Goal: Transaction & Acquisition: Purchase product/service

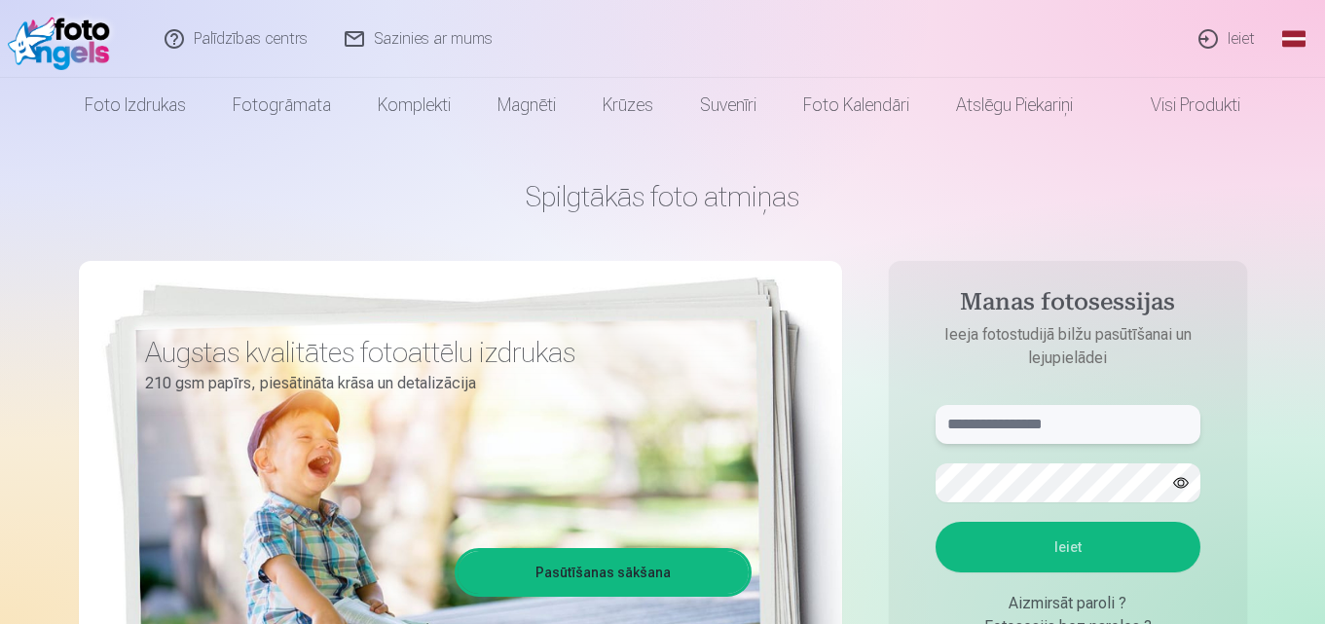
click at [966, 436] on input "text" at bounding box center [1067, 424] width 265 height 39
click at [1049, 543] on button "Ieiet" at bounding box center [1067, 547] width 265 height 51
click at [1001, 416] on input "**********" at bounding box center [1067, 424] width 265 height 39
type input "**********"
click at [1177, 486] on button "button" at bounding box center [1180, 482] width 37 height 37
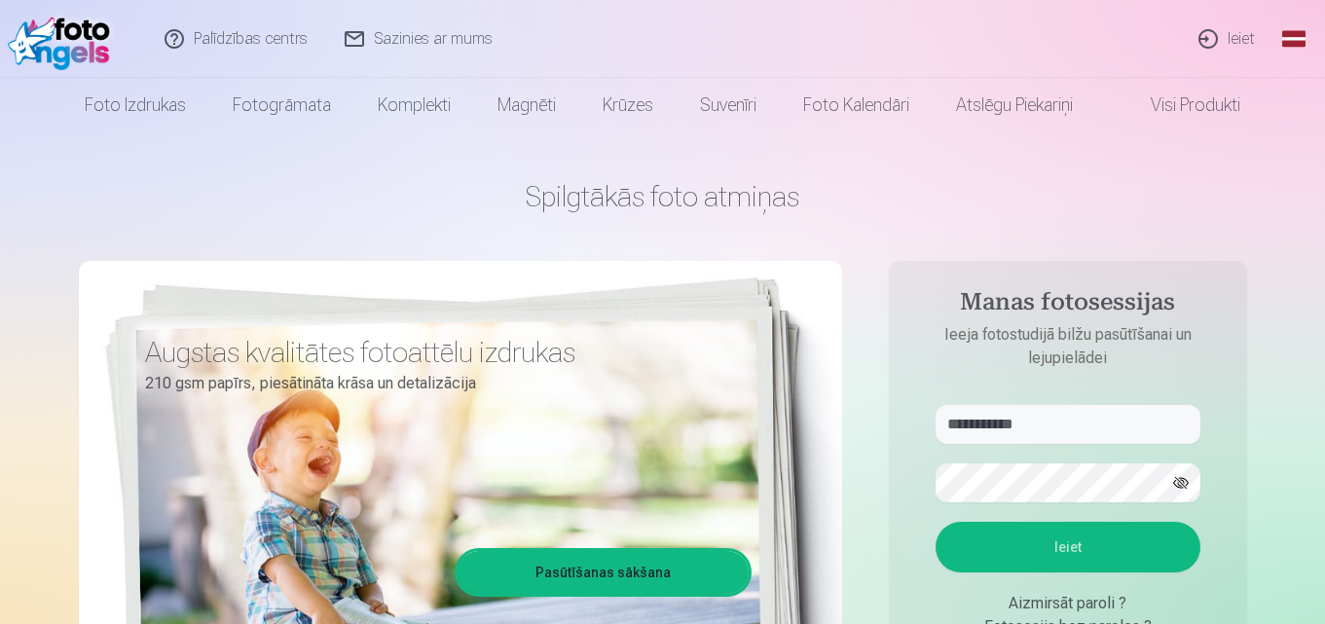
click at [1060, 548] on button "Ieiet" at bounding box center [1067, 547] width 265 height 51
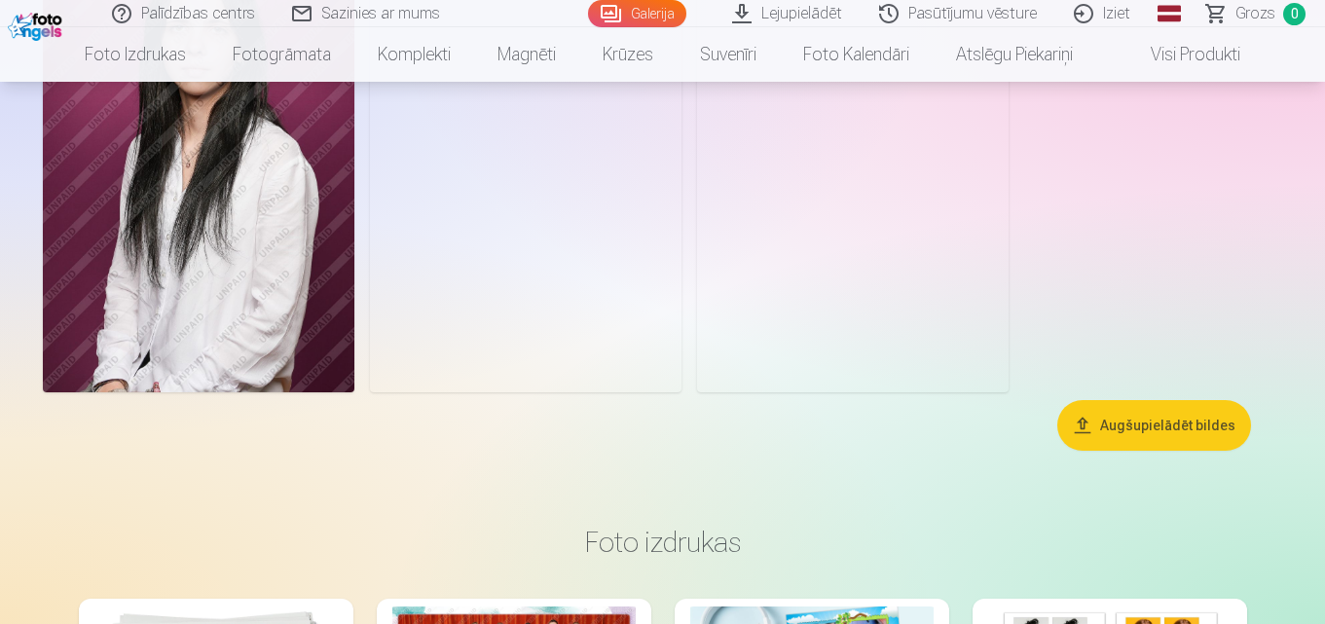
scroll to position [876, 0]
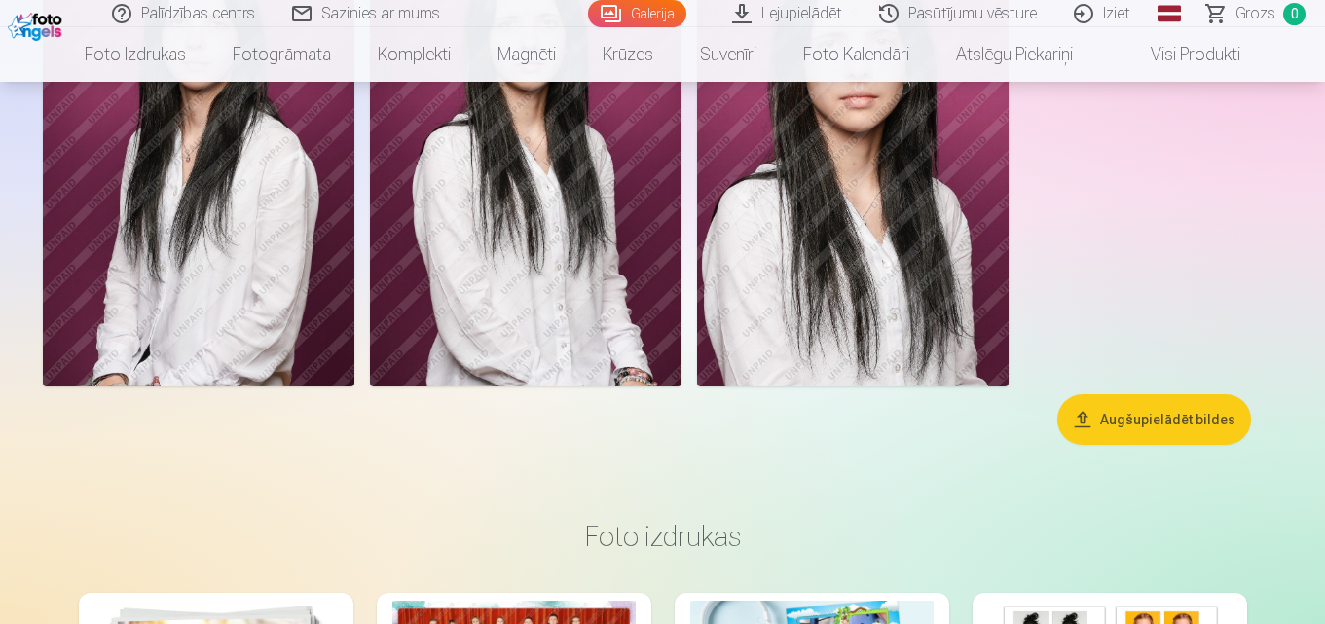
click at [968, 11] on link "Pasūtījumu vēsture" at bounding box center [958, 13] width 195 height 27
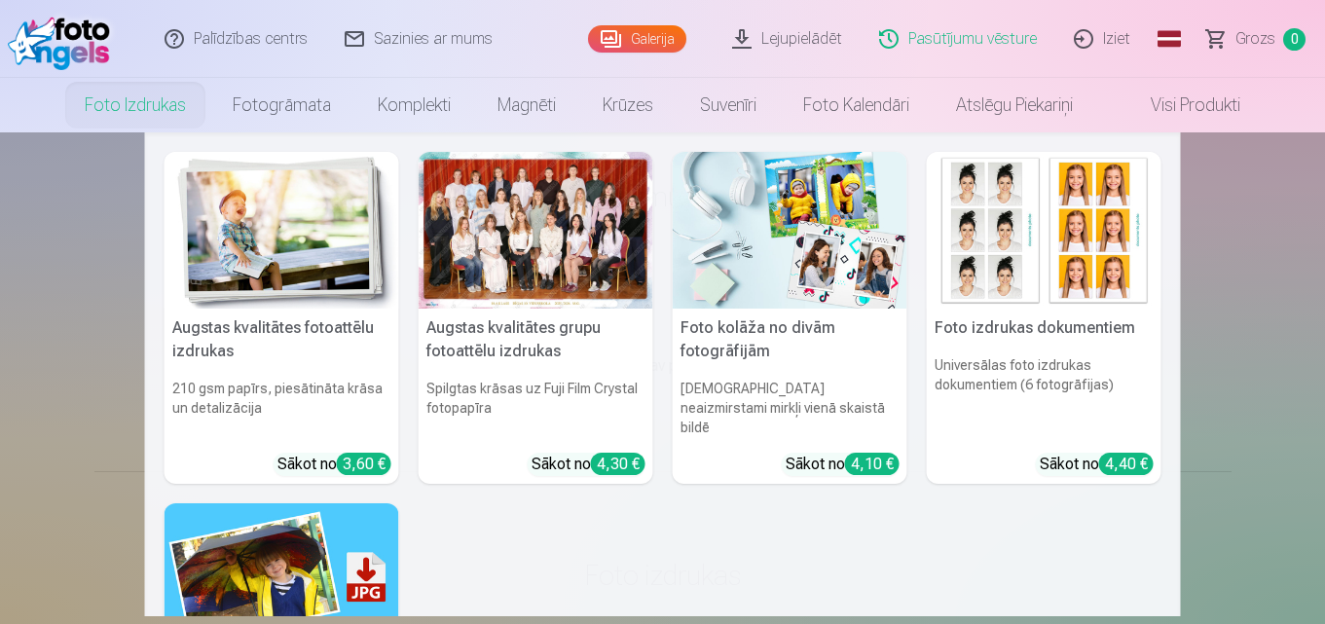
click at [514, 330] on h5 "Augstas kvalitātes grupu fotoattēlu izdrukas" at bounding box center [536, 340] width 235 height 62
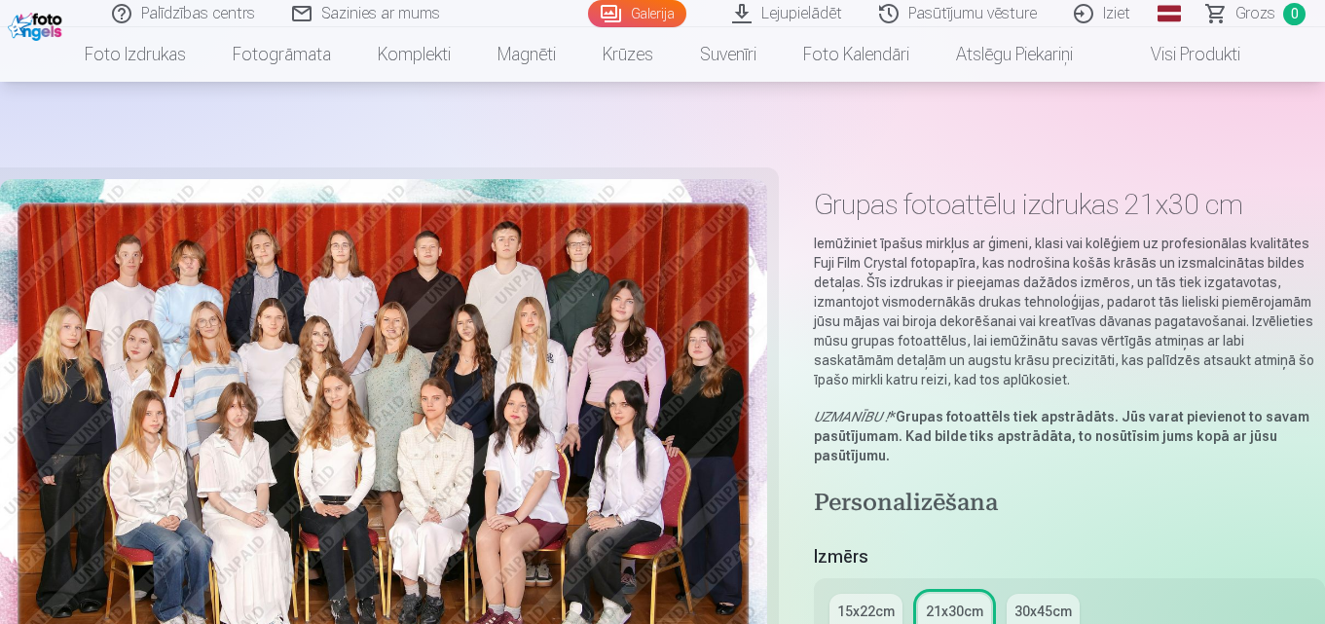
scroll to position [292, 0]
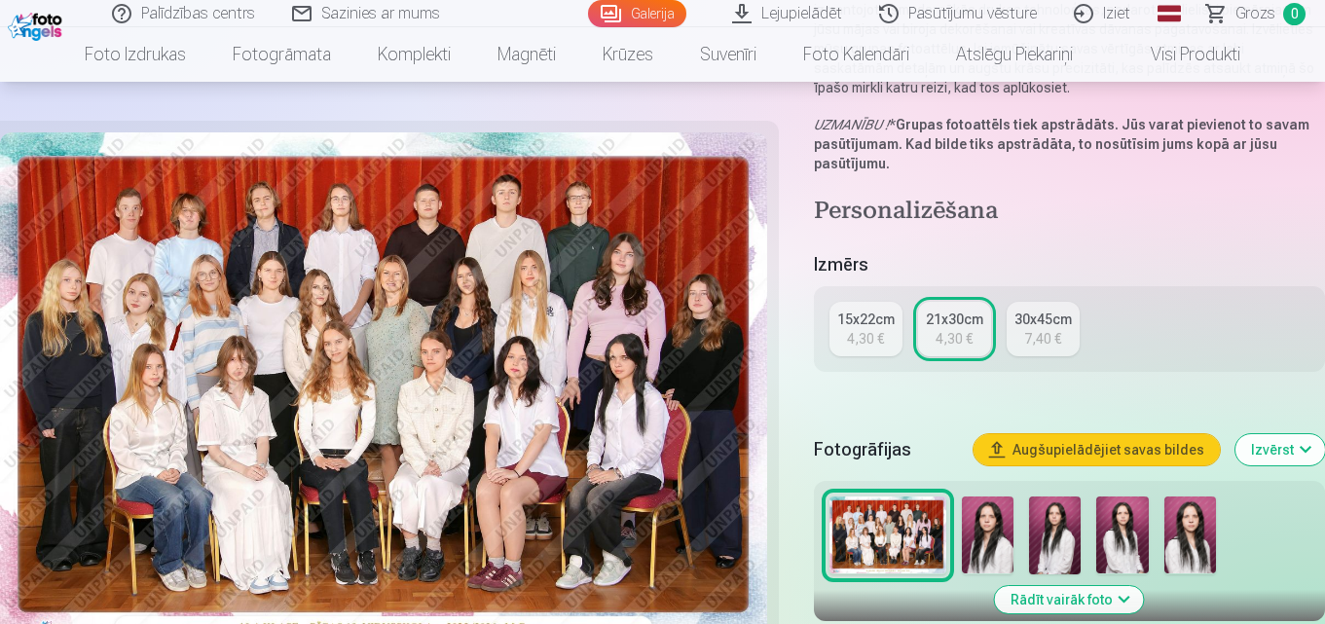
click at [870, 327] on div "15x22cm" at bounding box center [865, 319] width 57 height 19
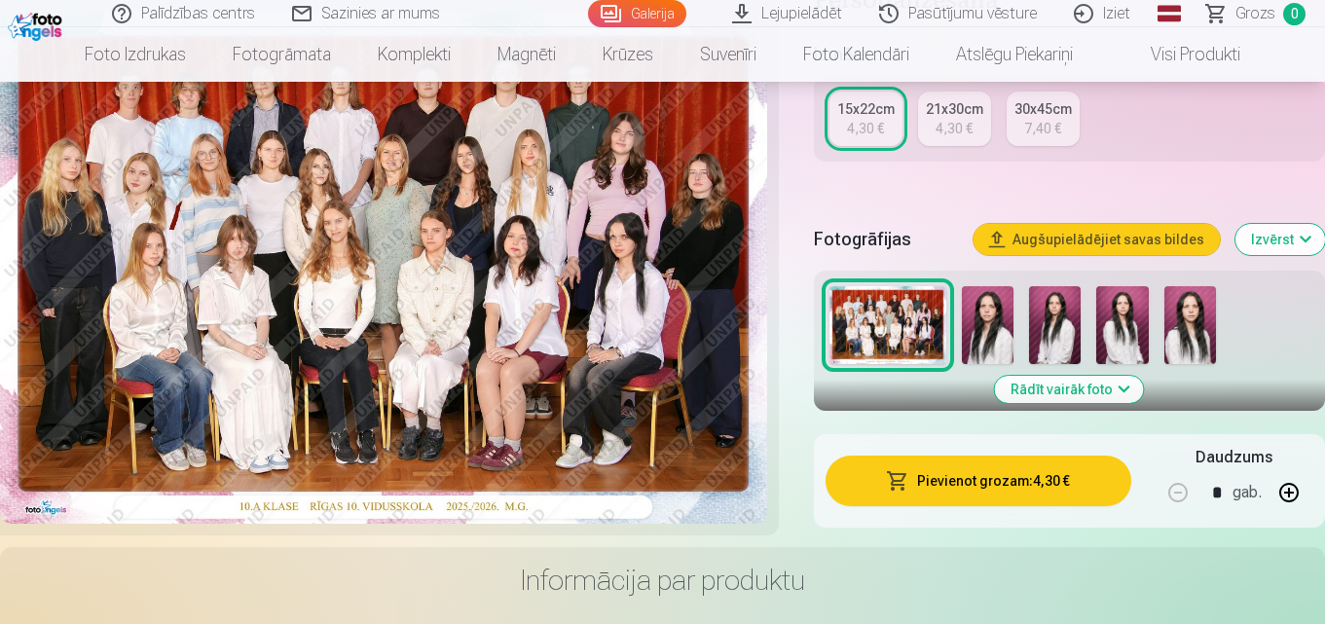
scroll to position [389, 0]
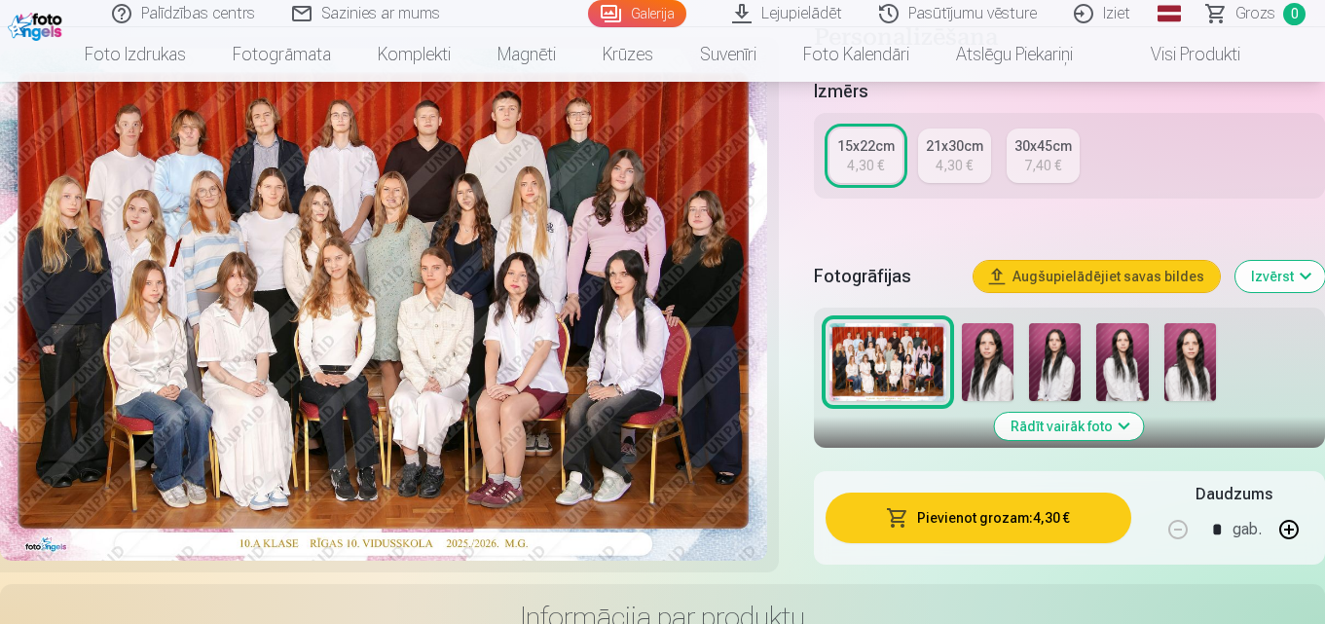
click at [1006, 507] on button "Pievienot grozam : 4,30 €" at bounding box center [978, 518] width 306 height 51
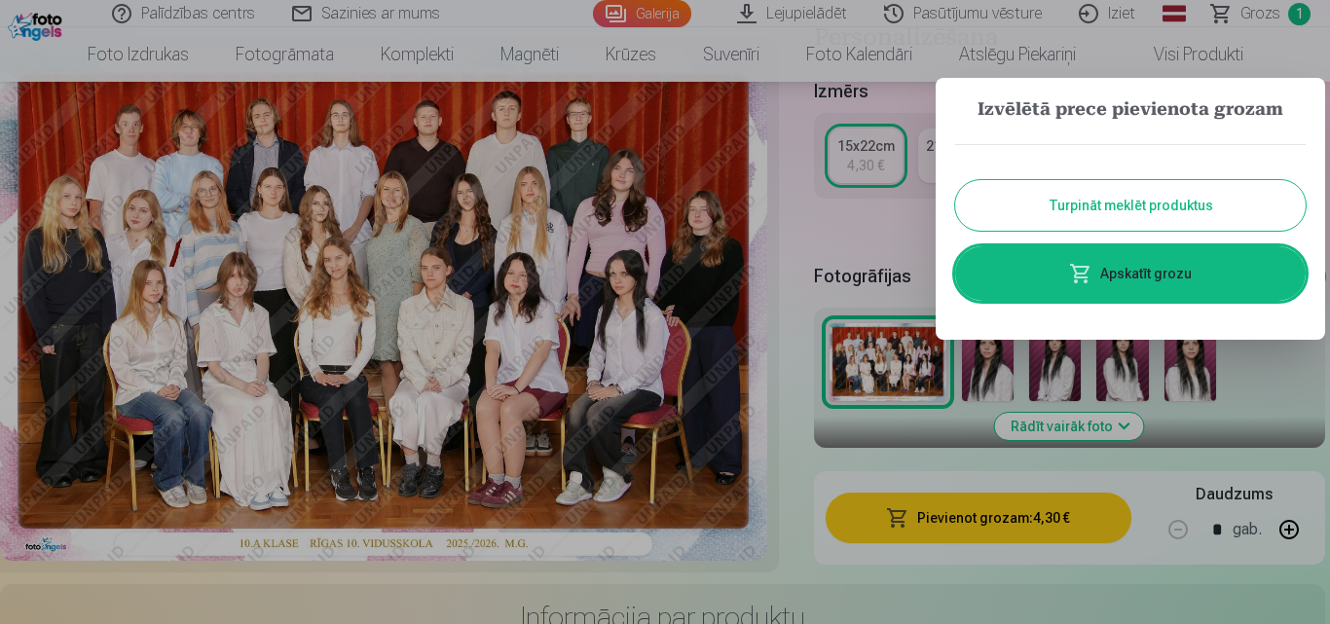
click at [1054, 193] on button "Turpināt meklēt produktus" at bounding box center [1130, 205] width 350 height 51
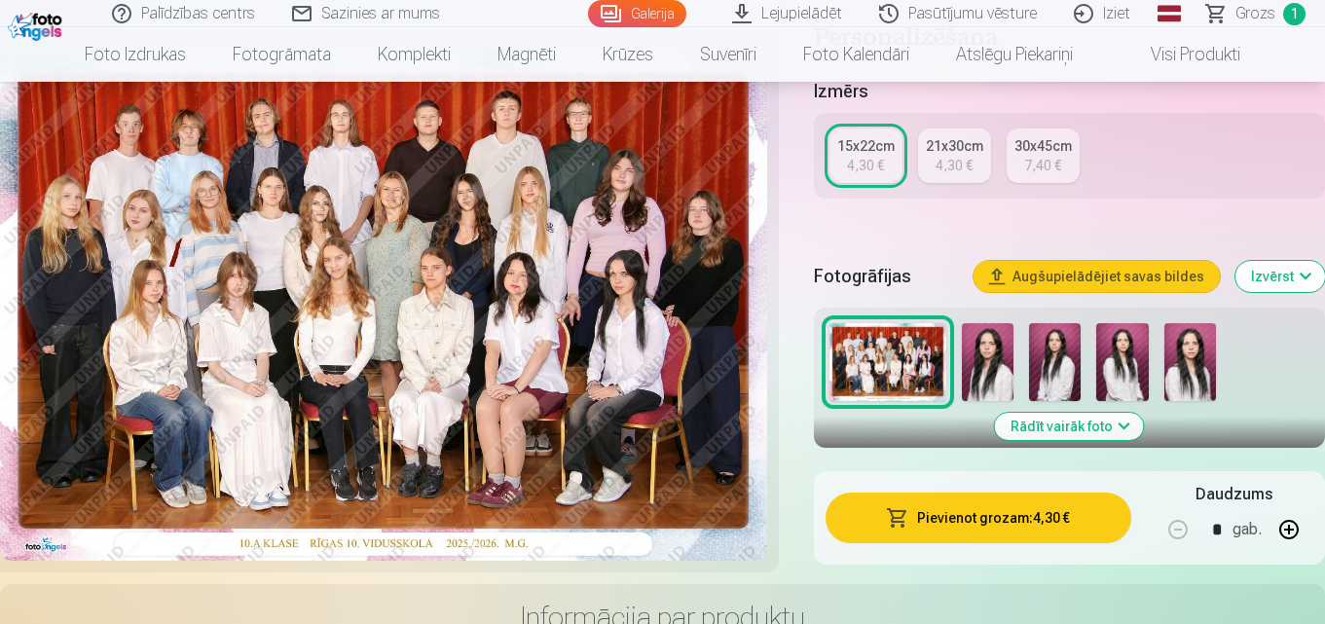
click at [984, 342] on img at bounding box center [988, 362] width 52 height 78
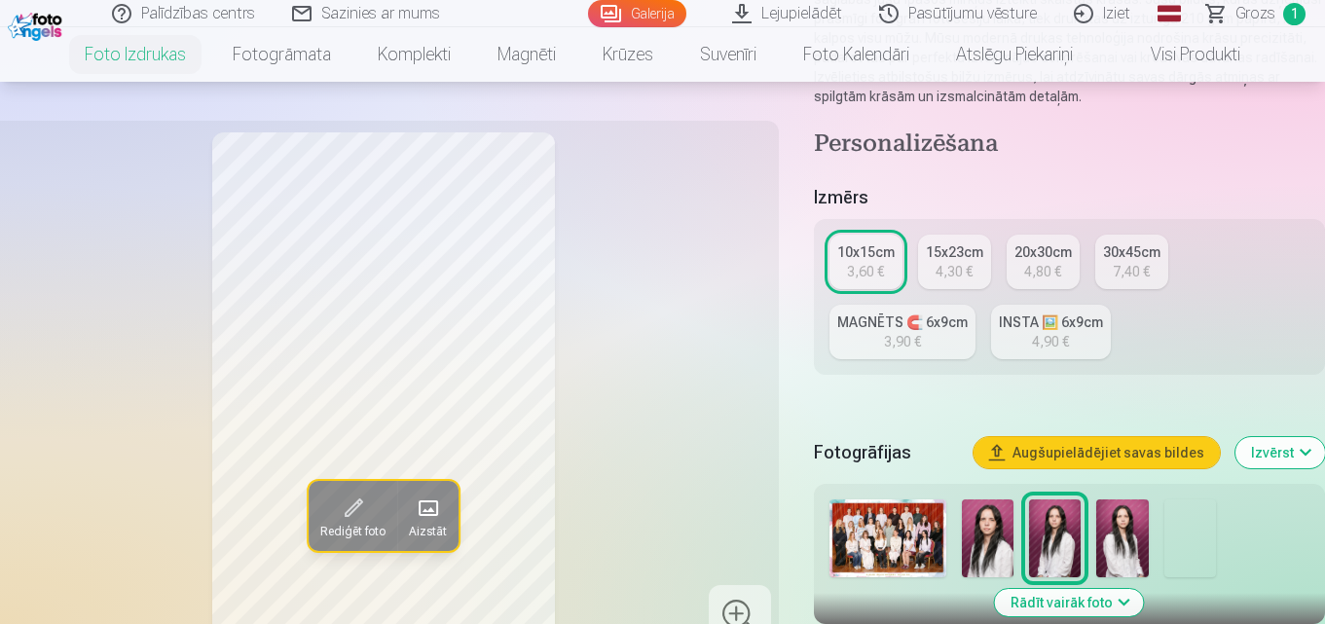
scroll to position [389, 0]
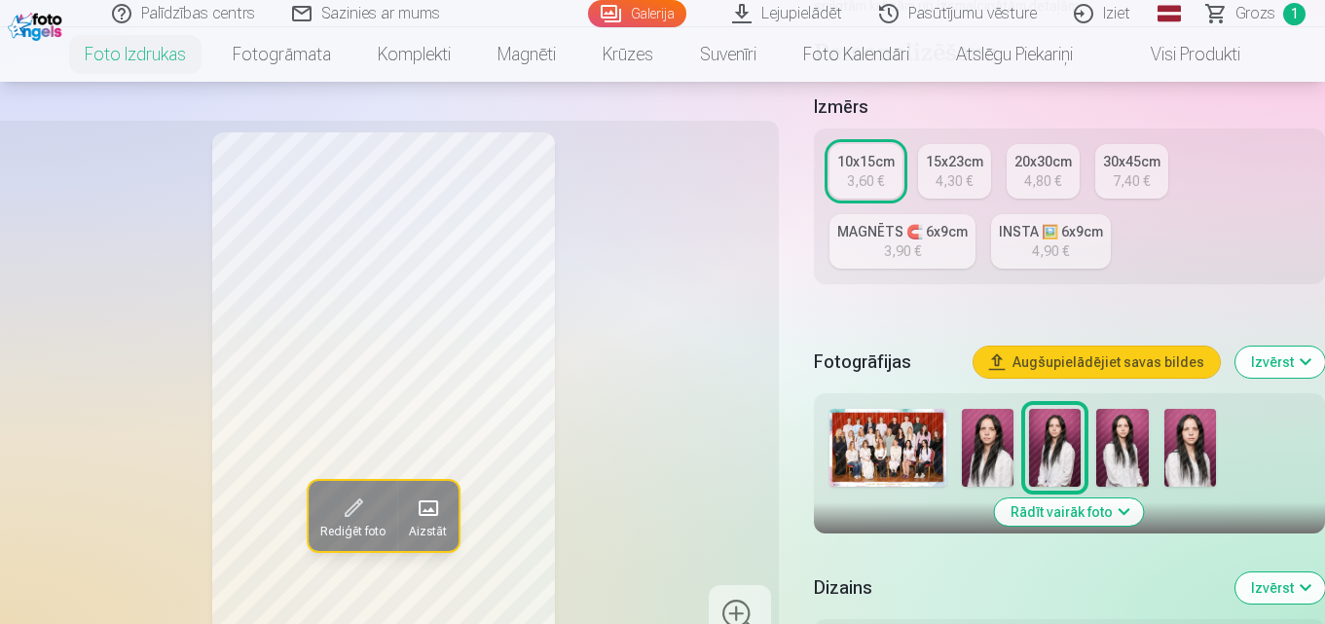
click at [985, 438] on img at bounding box center [988, 448] width 52 height 78
click at [1055, 426] on img at bounding box center [1055, 448] width 52 height 78
click at [1124, 440] on img at bounding box center [1122, 448] width 52 height 78
click at [1180, 440] on img at bounding box center [1190, 448] width 52 height 78
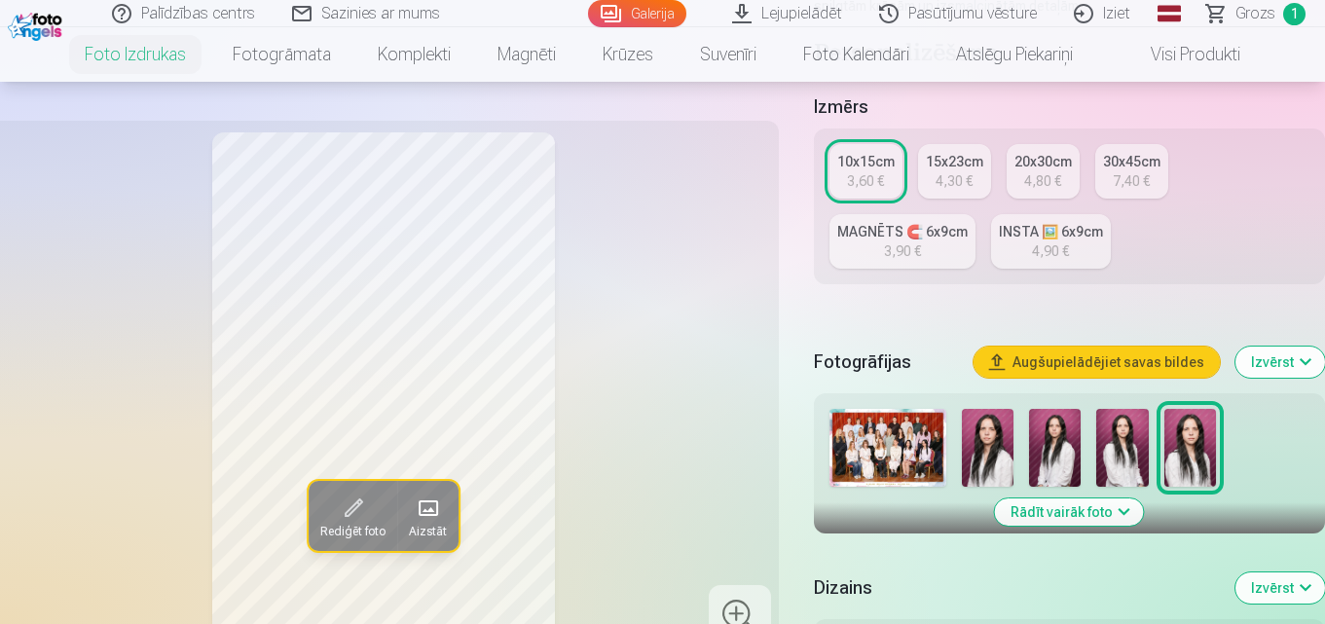
click at [993, 436] on img at bounding box center [988, 448] width 52 height 78
click at [1016, 236] on div "INSTA 🖼️ 6x9cm" at bounding box center [1051, 231] width 104 height 19
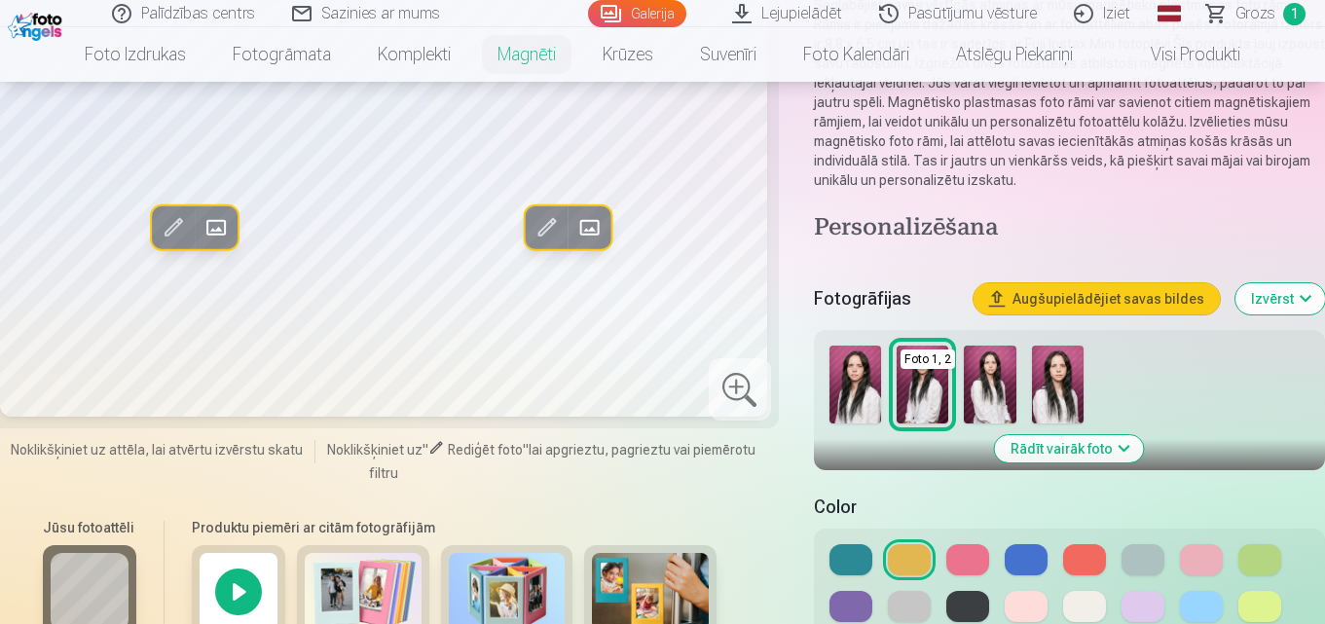
scroll to position [292, 0]
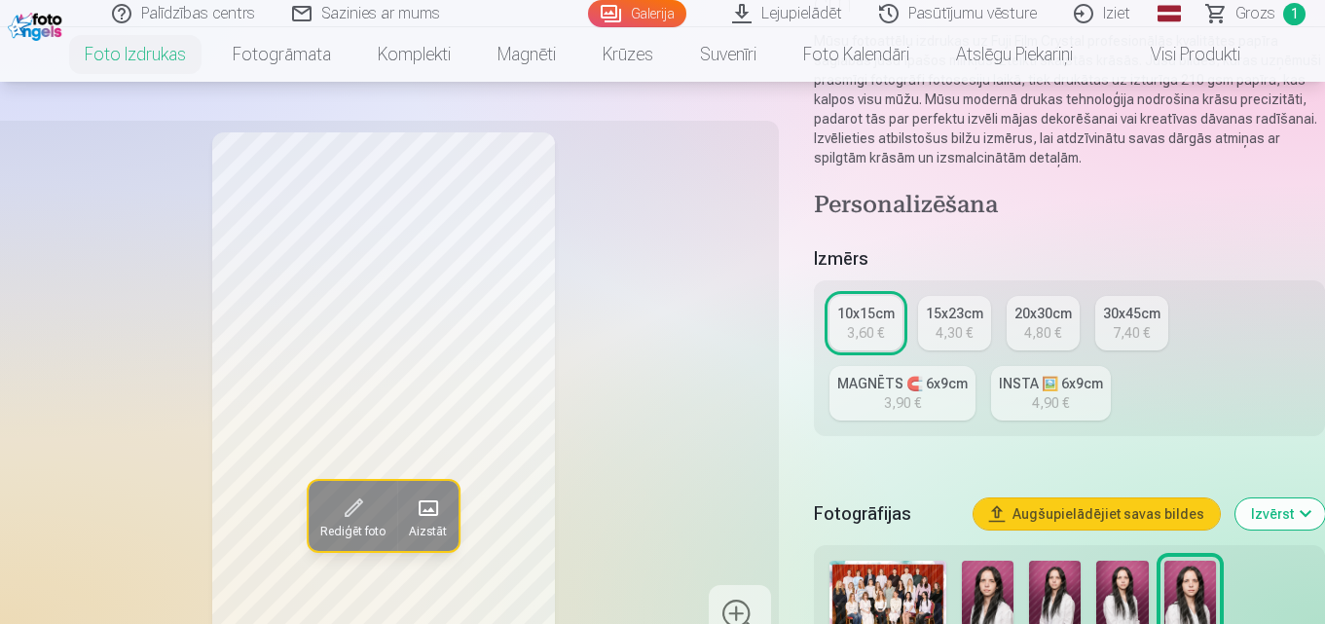
scroll to position [389, 0]
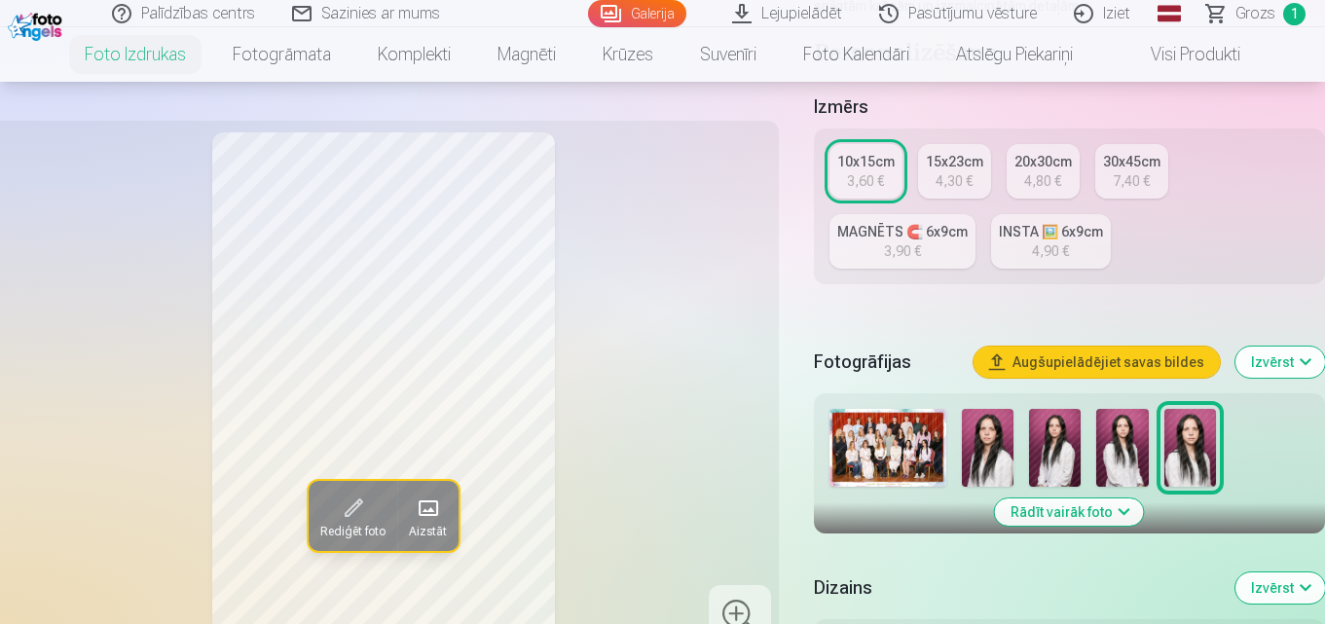
click at [976, 438] on img at bounding box center [988, 448] width 52 height 78
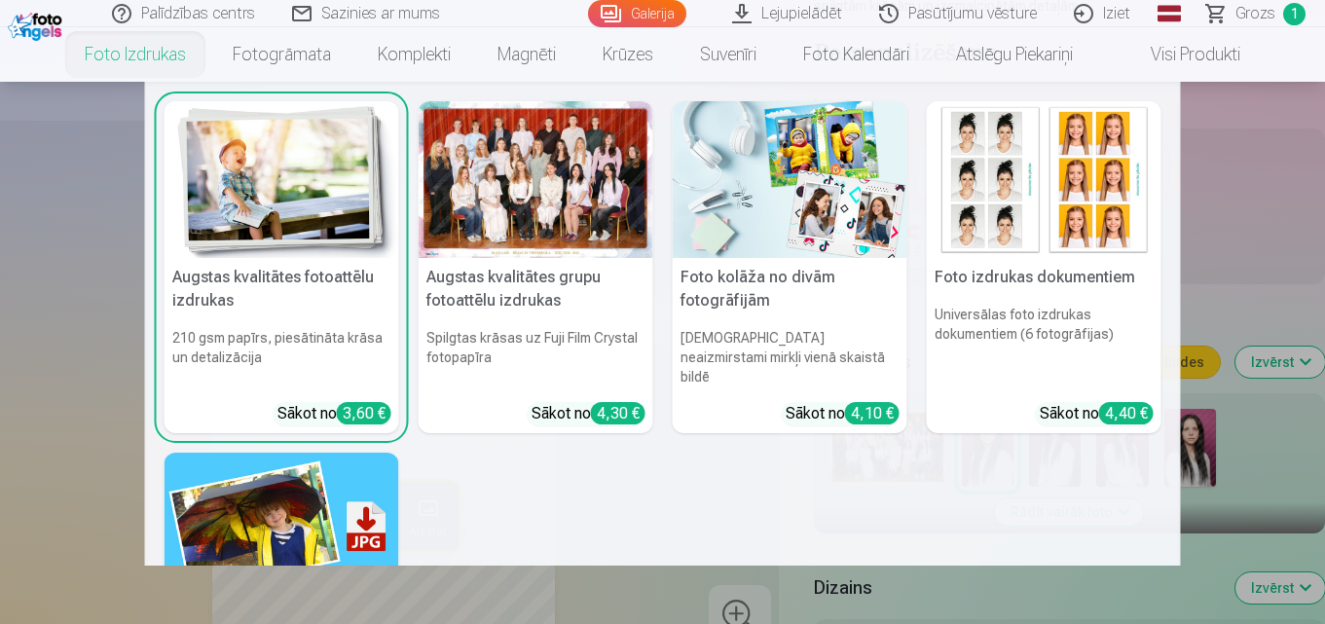
click at [126, 53] on link "Foto izdrukas" at bounding box center [135, 54] width 148 height 55
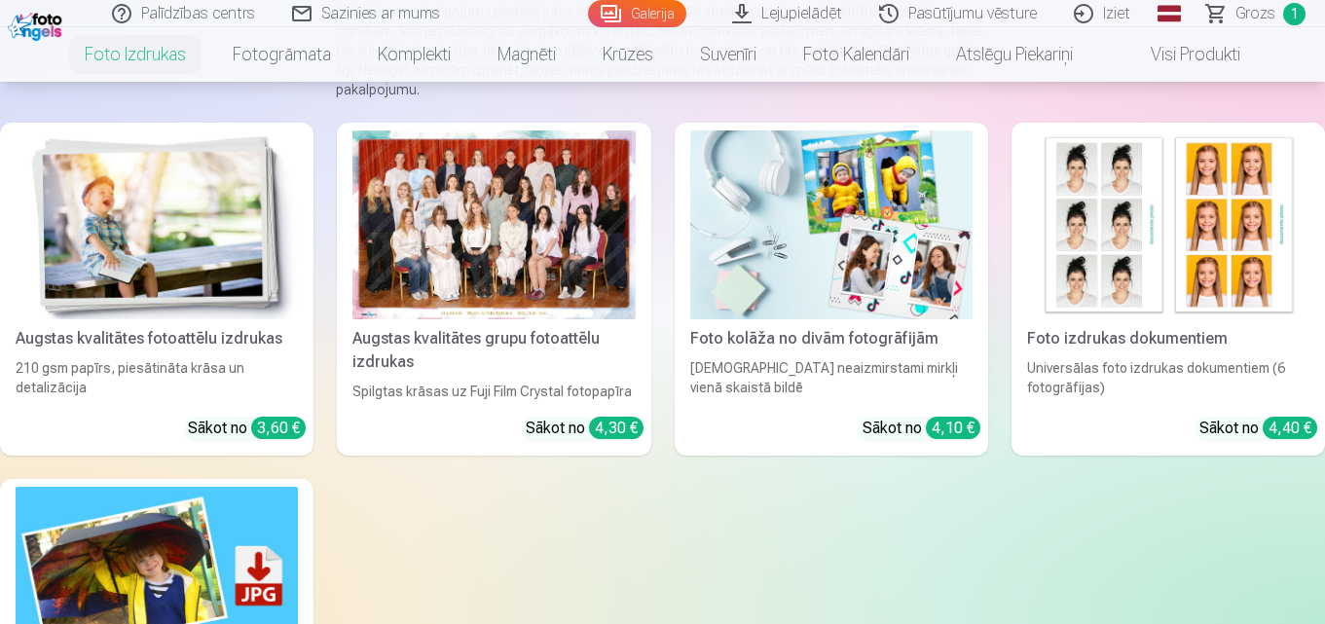
scroll to position [292, 0]
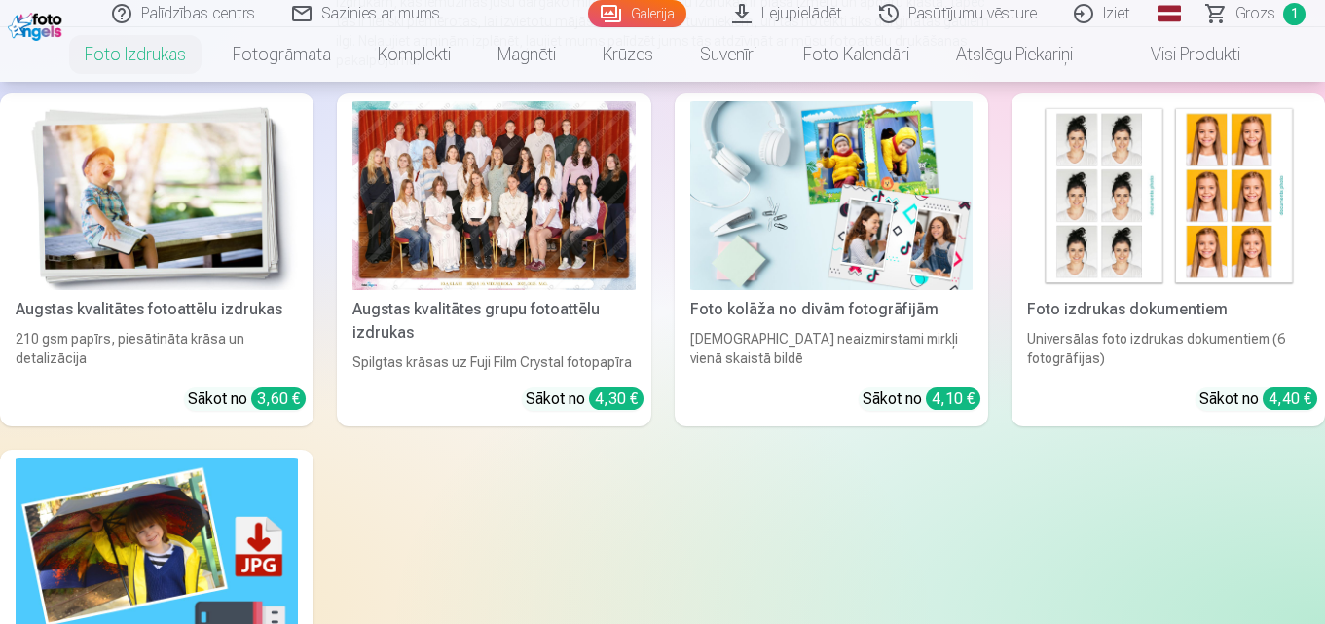
click at [1102, 209] on img at bounding box center [1168, 195] width 282 height 189
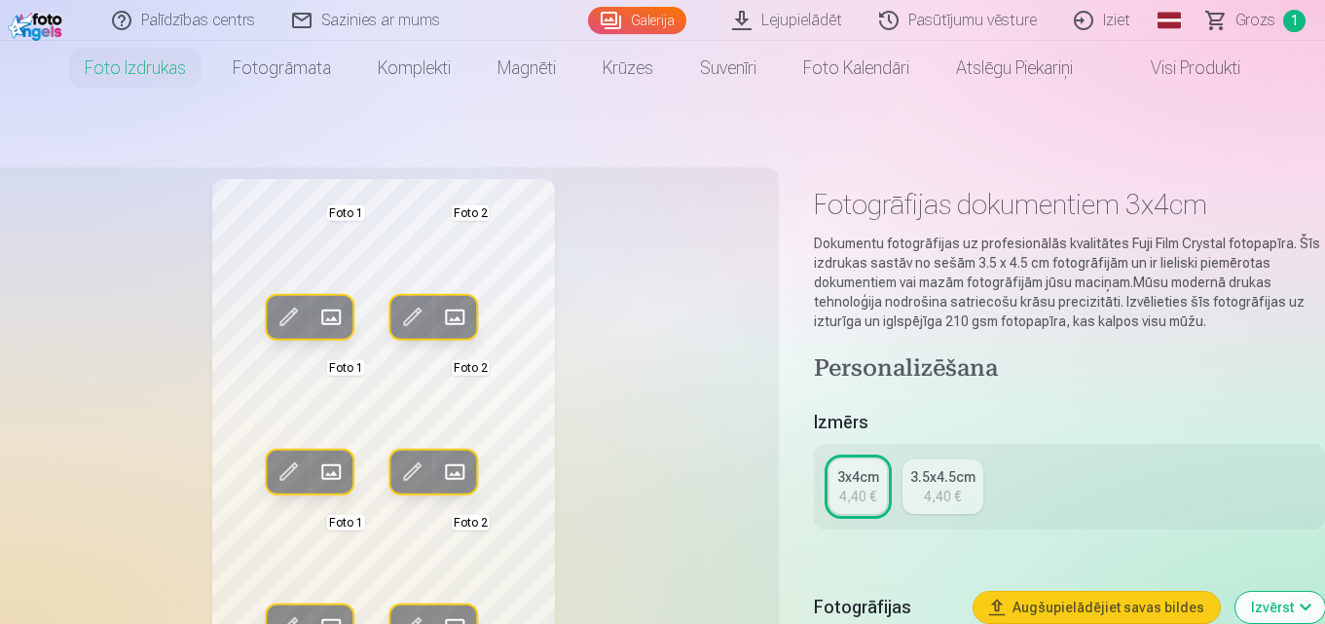
scroll to position [195, 0]
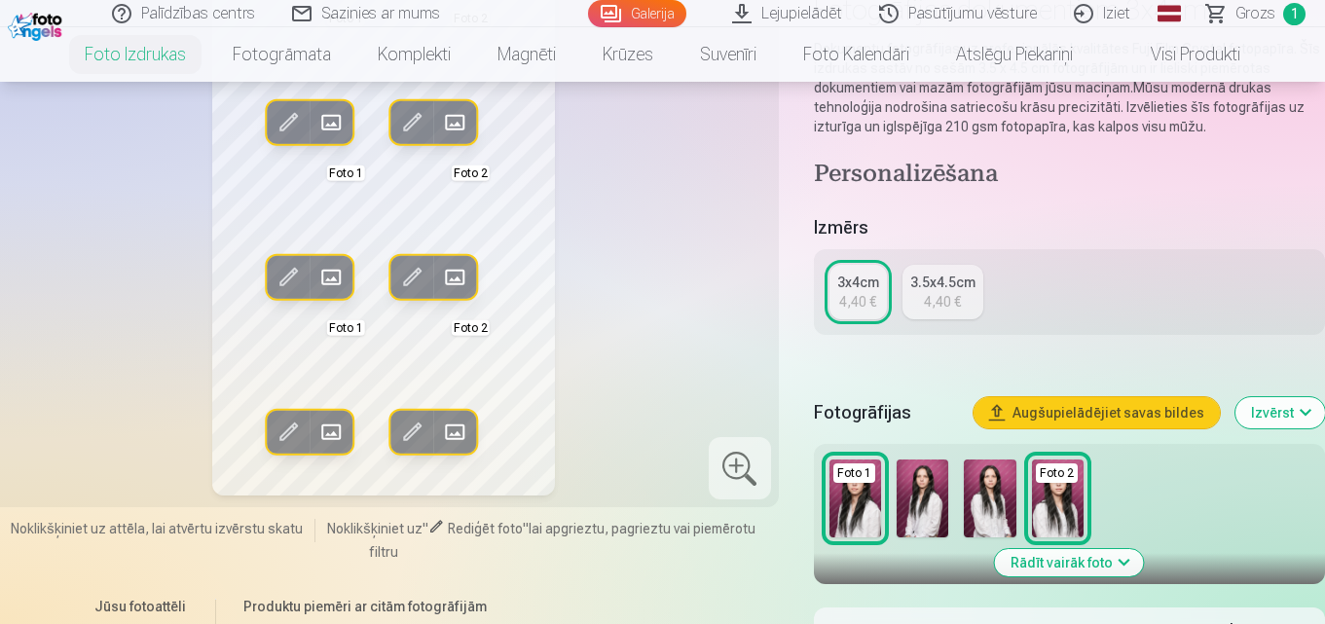
click at [946, 293] on div "4,40 €" at bounding box center [942, 301] width 37 height 19
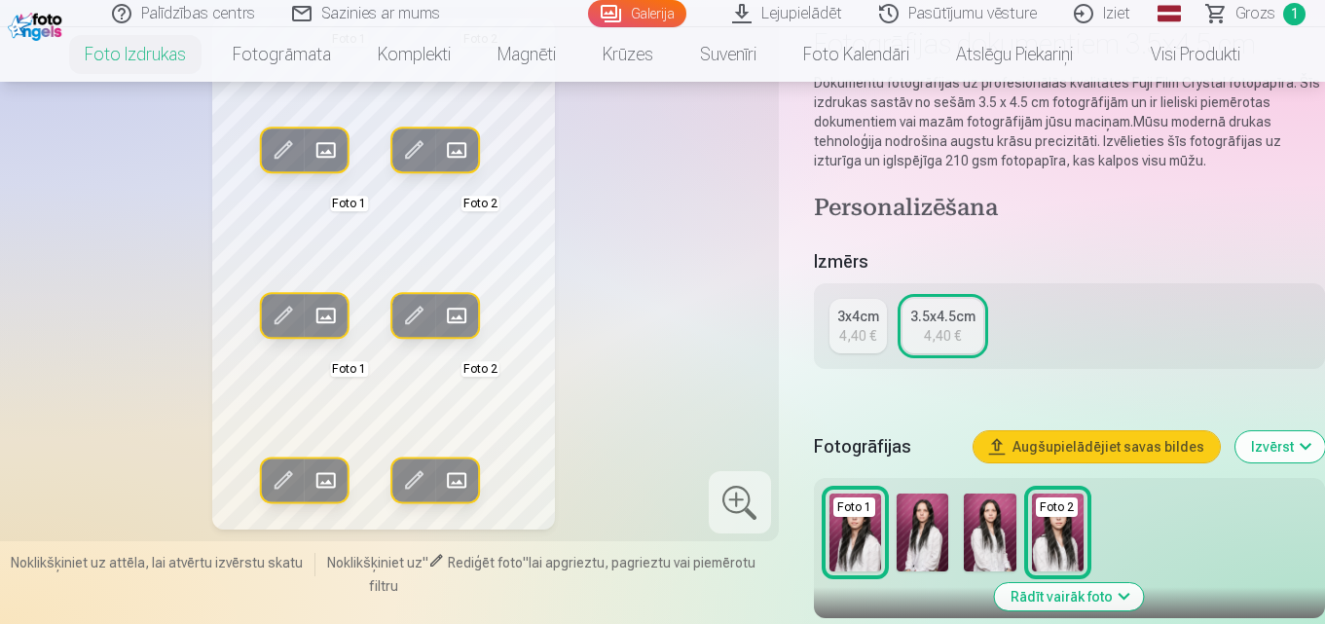
scroll to position [195, 0]
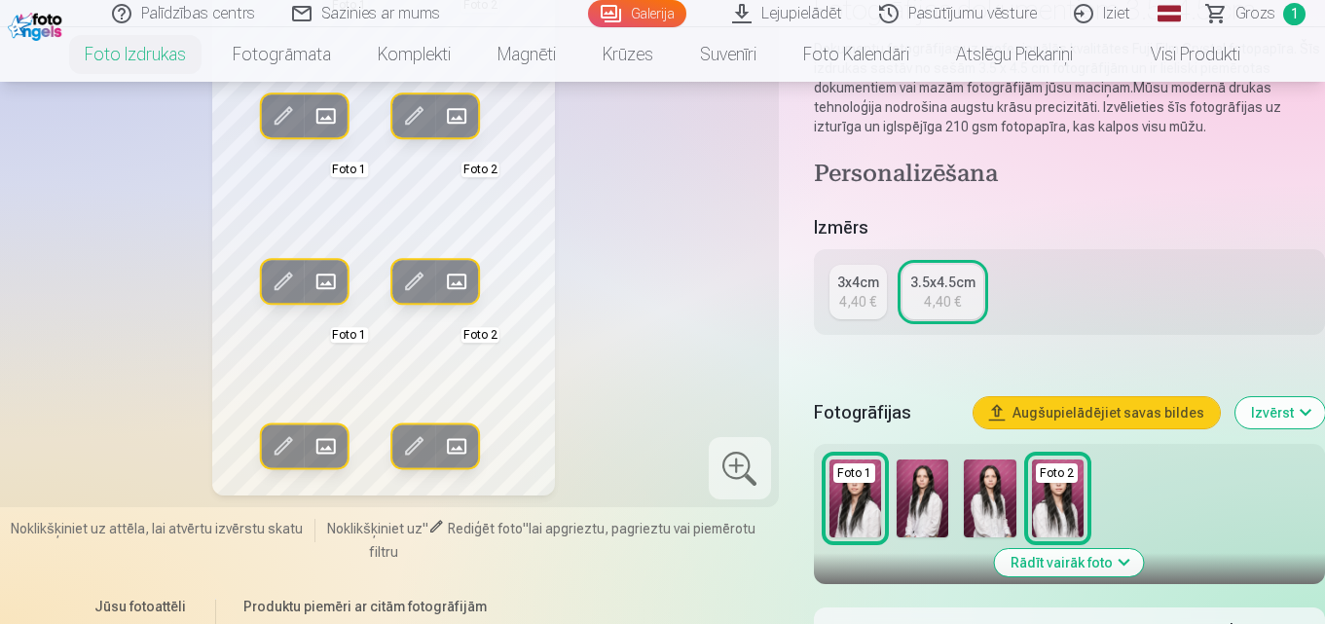
click at [1054, 473] on div "Foto 2" at bounding box center [1057, 472] width 42 height 19
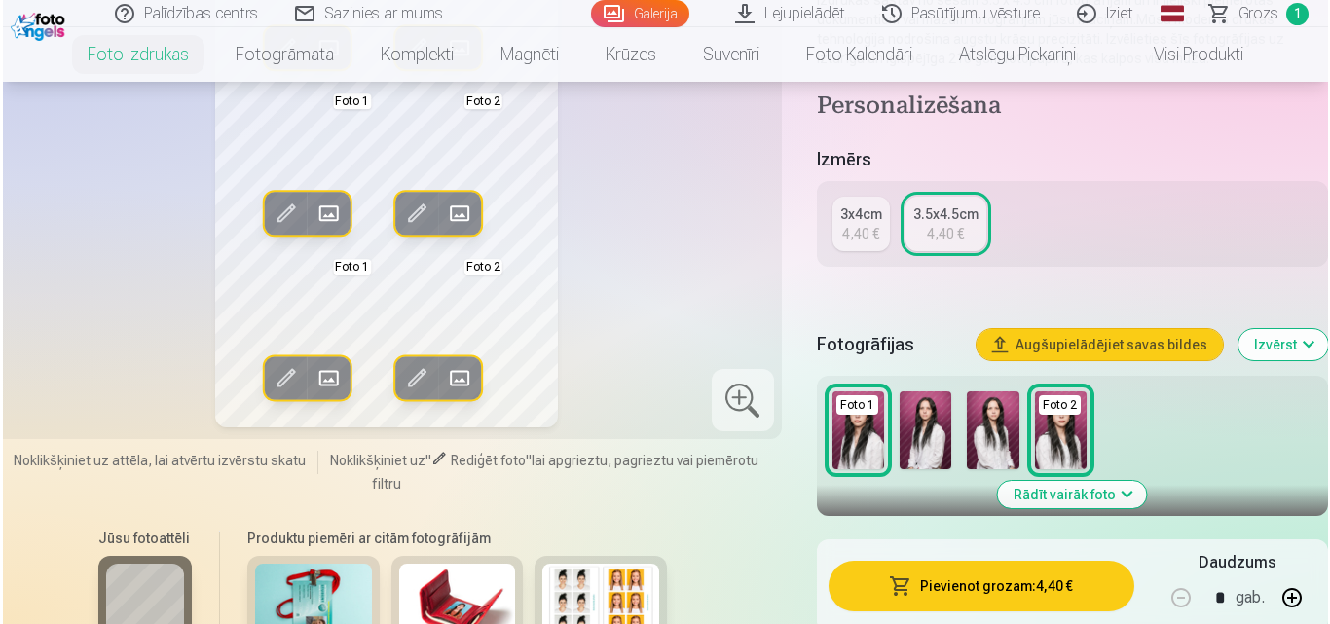
scroll to position [389, 0]
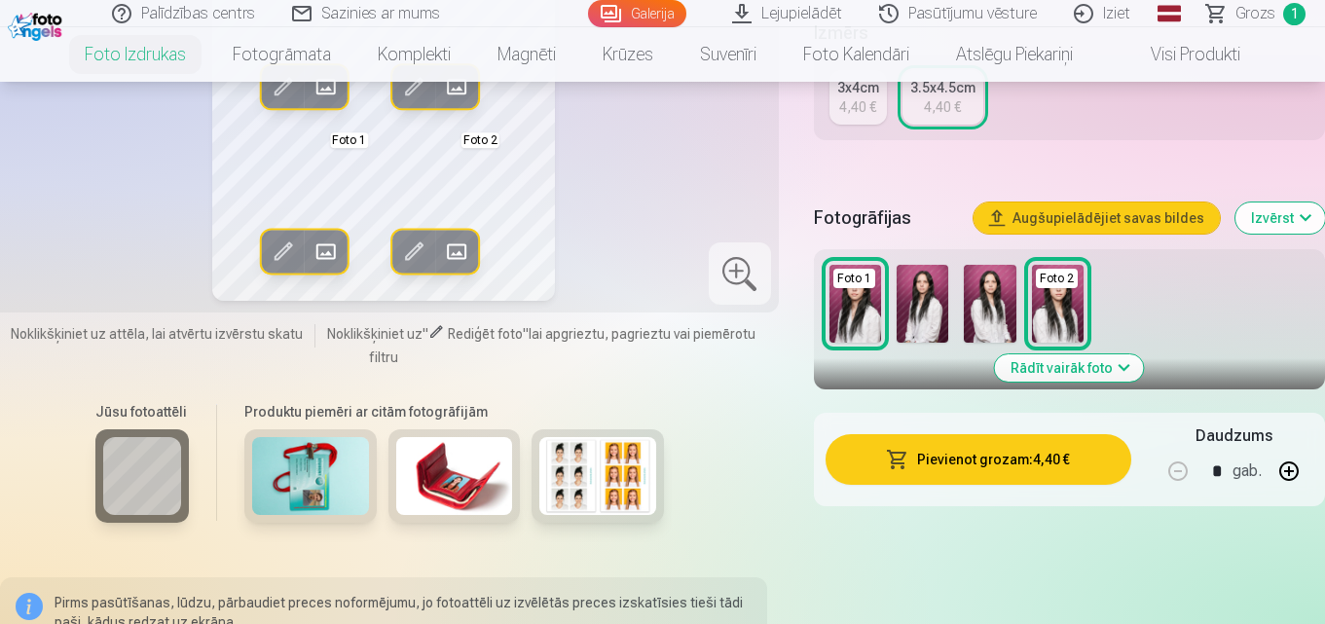
click at [966, 449] on button "Pievienot grozam : 4,40 €" at bounding box center [978, 459] width 306 height 51
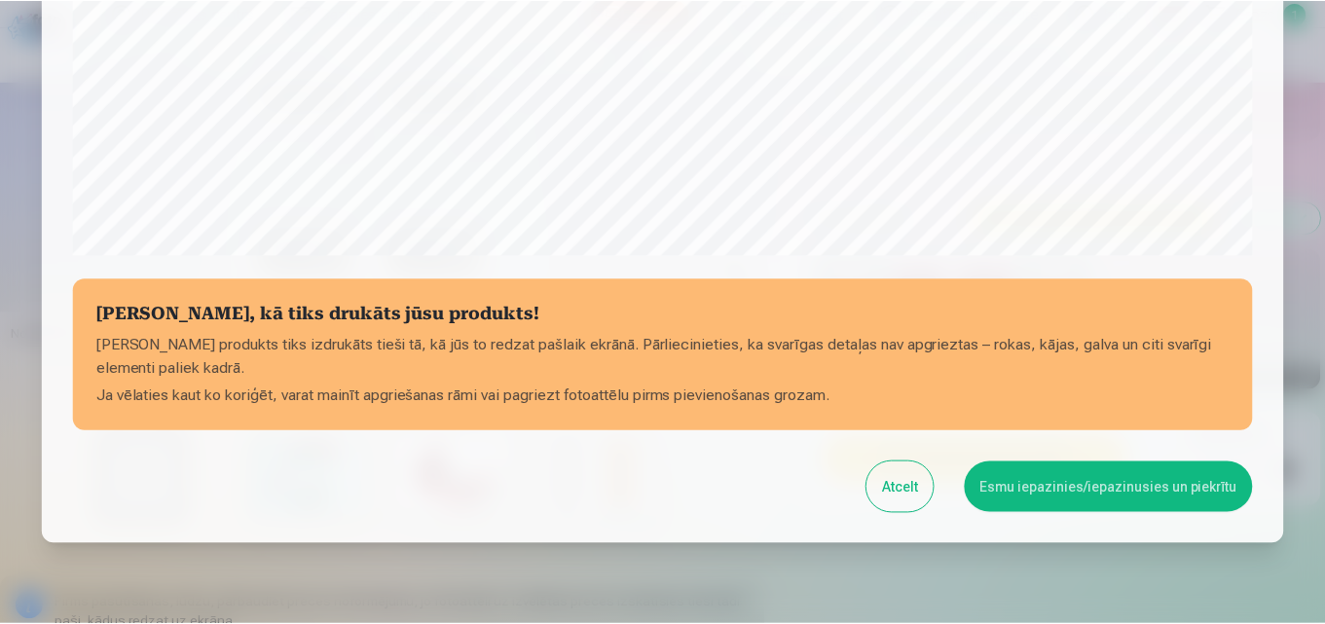
scroll to position [778, 0]
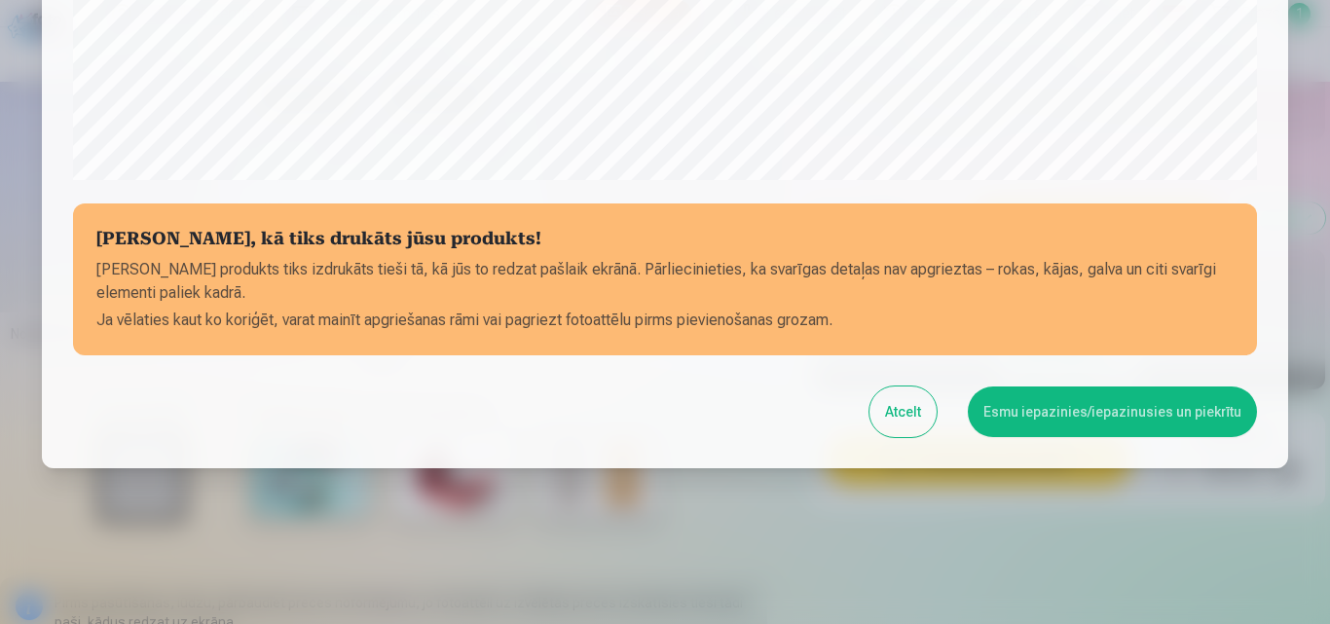
click at [1094, 404] on button "Esmu iepazinies/iepazinusies un piekrītu" at bounding box center [1112, 411] width 289 height 51
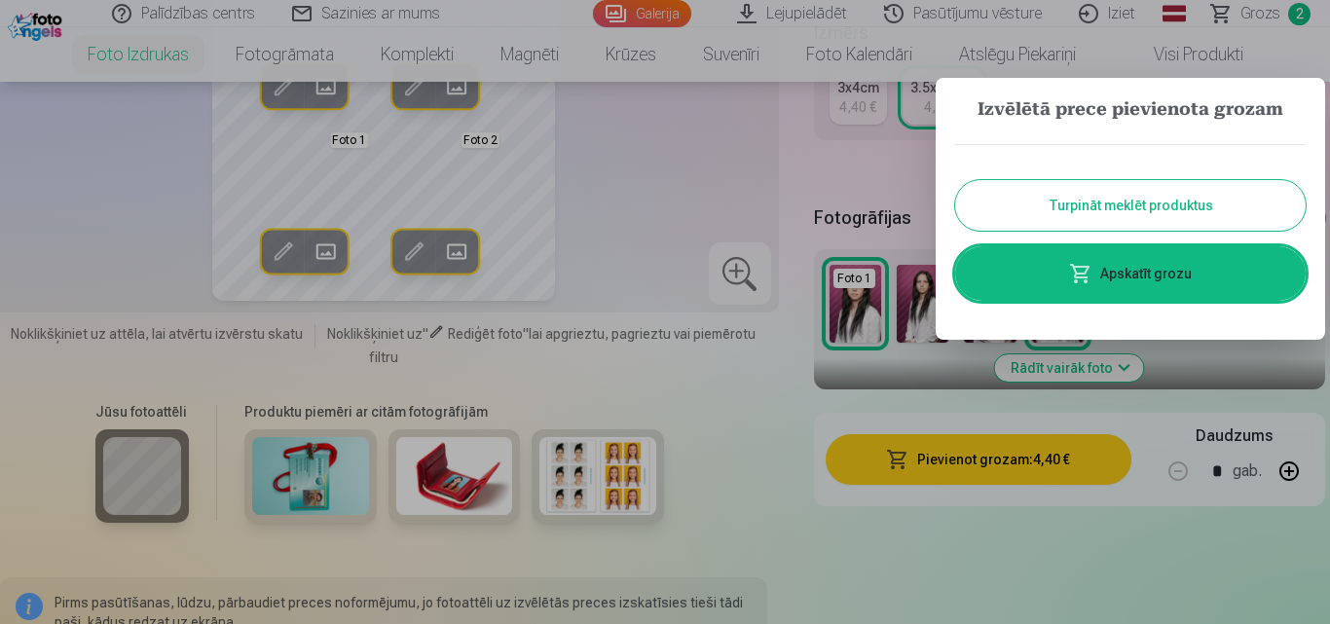
click at [1157, 262] on link "Apskatīt grozu" at bounding box center [1130, 273] width 350 height 55
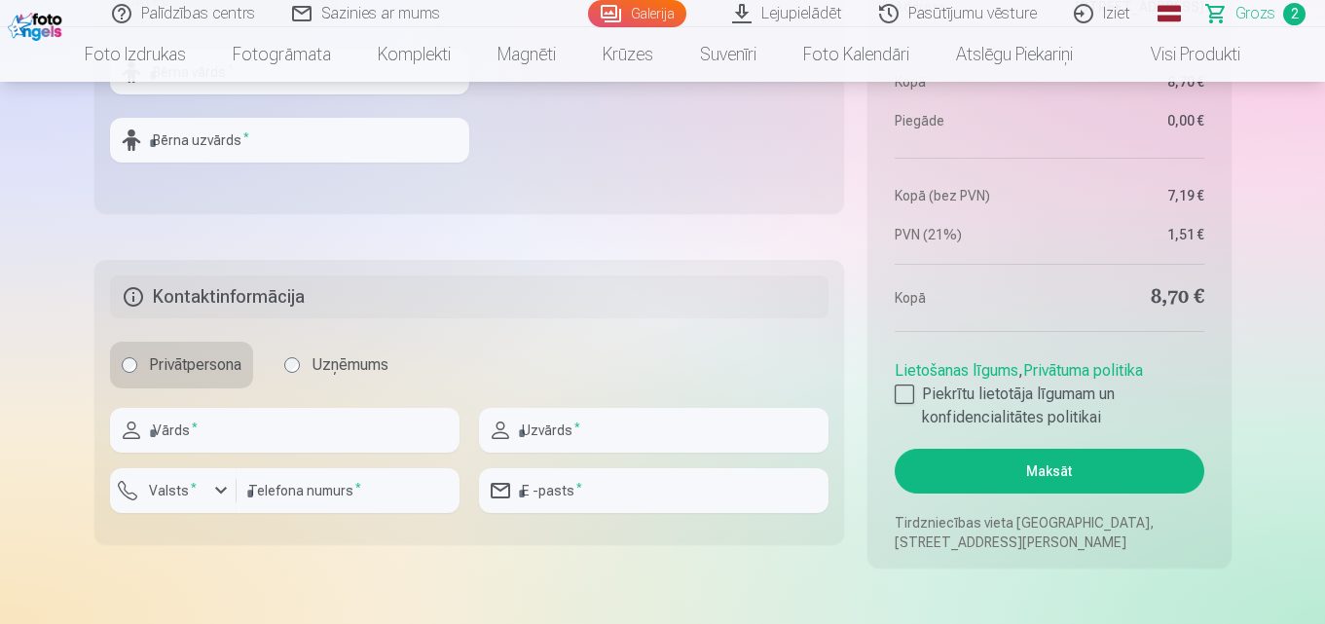
scroll to position [1168, 0]
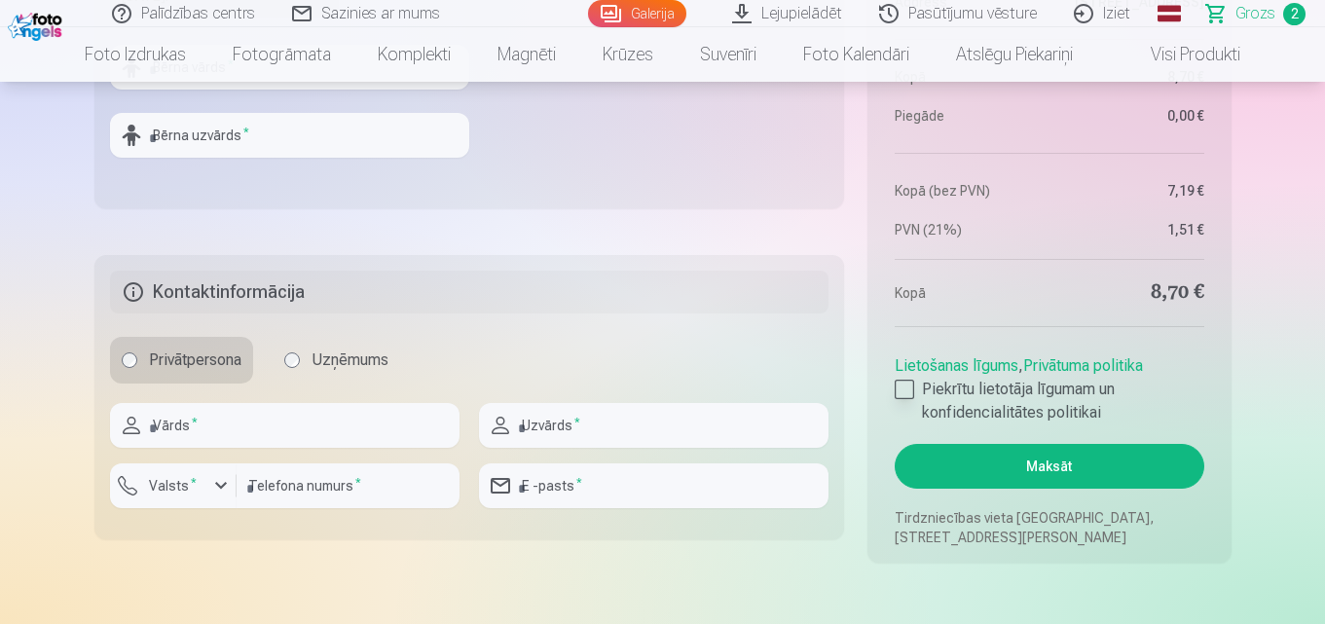
click at [905, 390] on div at bounding box center [904, 389] width 19 height 19
click at [232, 425] on input "text" at bounding box center [284, 425] width 349 height 45
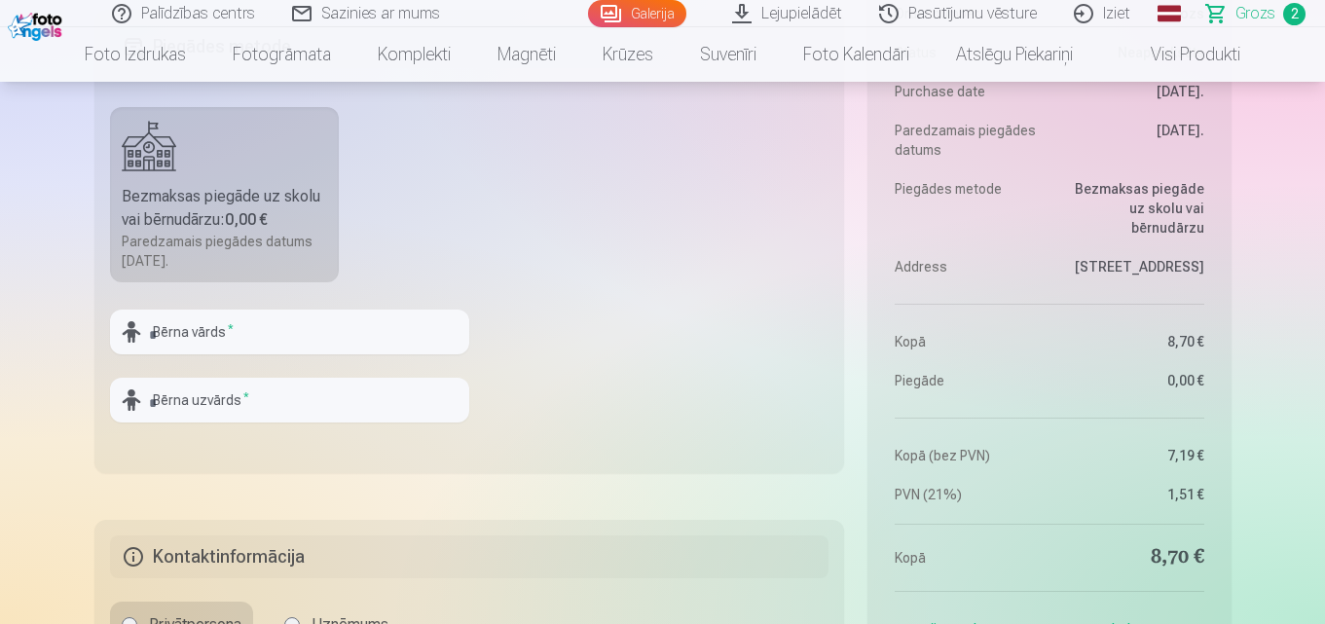
scroll to position [876, 0]
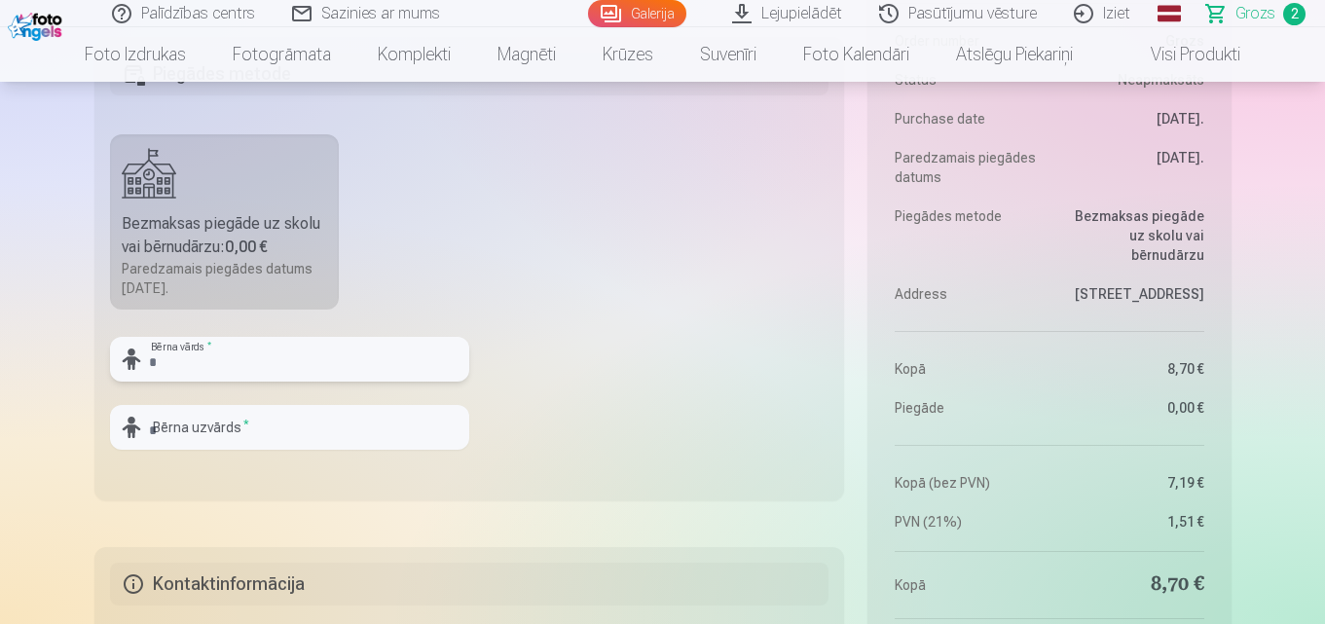
click at [173, 363] on input "text" at bounding box center [289, 359] width 359 height 45
type input "*******"
click at [206, 422] on input "text" at bounding box center [289, 427] width 359 height 45
type input "*****"
click at [592, 285] on fieldset "Piegādes metode Bezmaksas piegāde uz skolu vai bērnudārzu : 0,00 € Paredzamais …" at bounding box center [469, 268] width 750 height 463
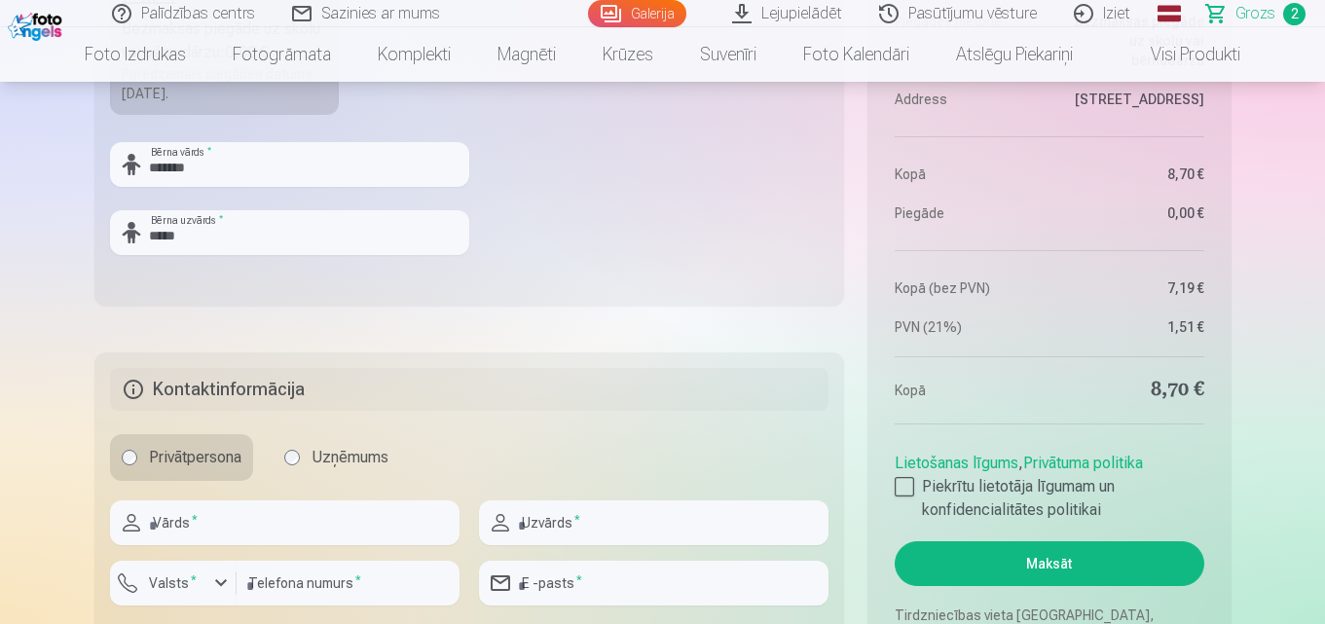
scroll to position [1363, 0]
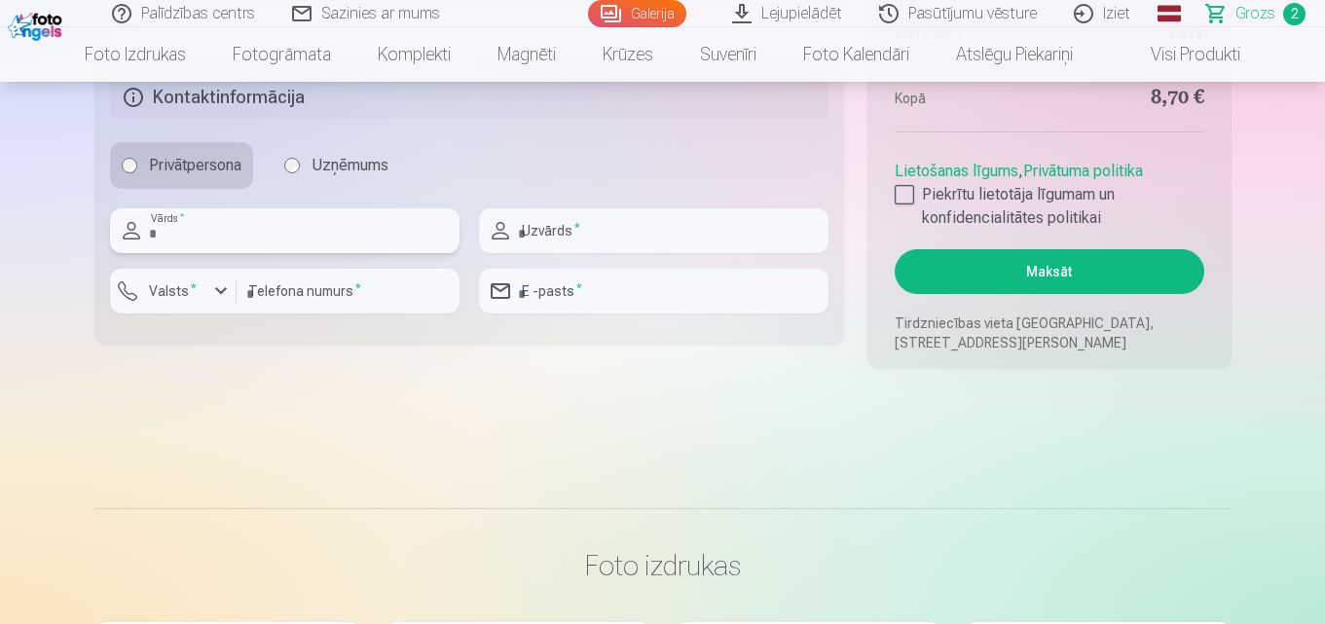
click at [196, 230] on input "text" at bounding box center [284, 230] width 349 height 45
type input "*********"
click at [544, 225] on input "text" at bounding box center [653, 230] width 349 height 45
type input "*****"
click at [212, 289] on div "button" at bounding box center [220, 290] width 23 height 23
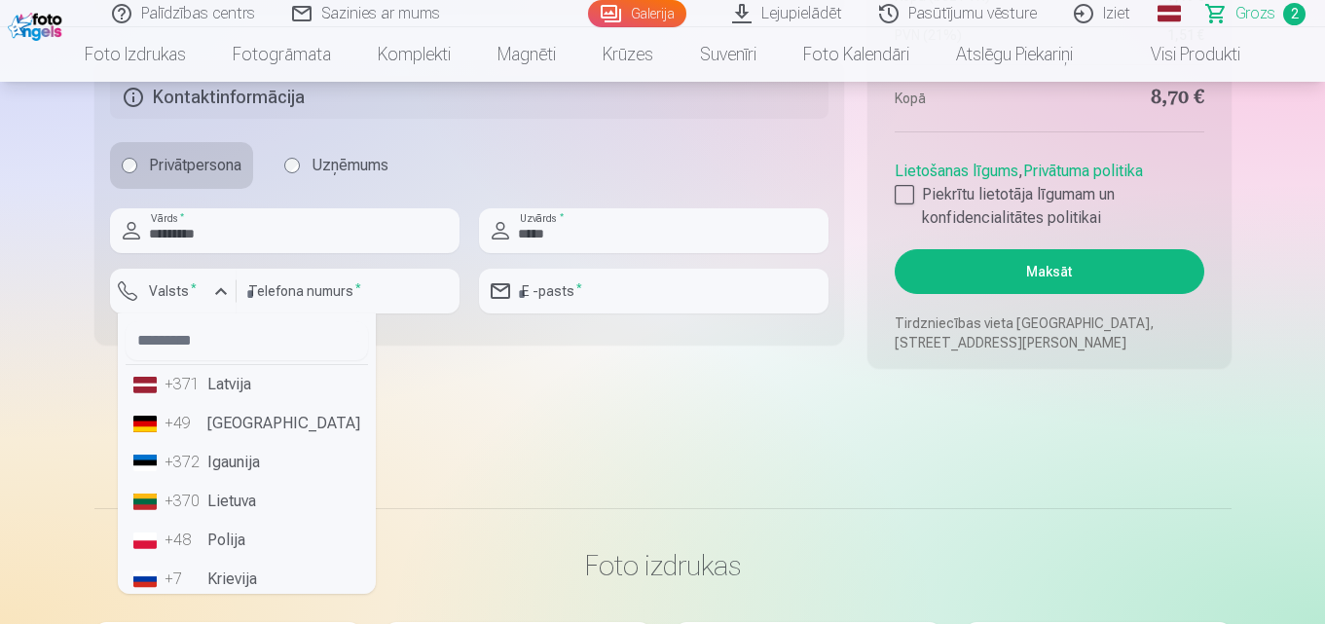
click at [209, 388] on li "+371 Latvija" at bounding box center [247, 384] width 242 height 39
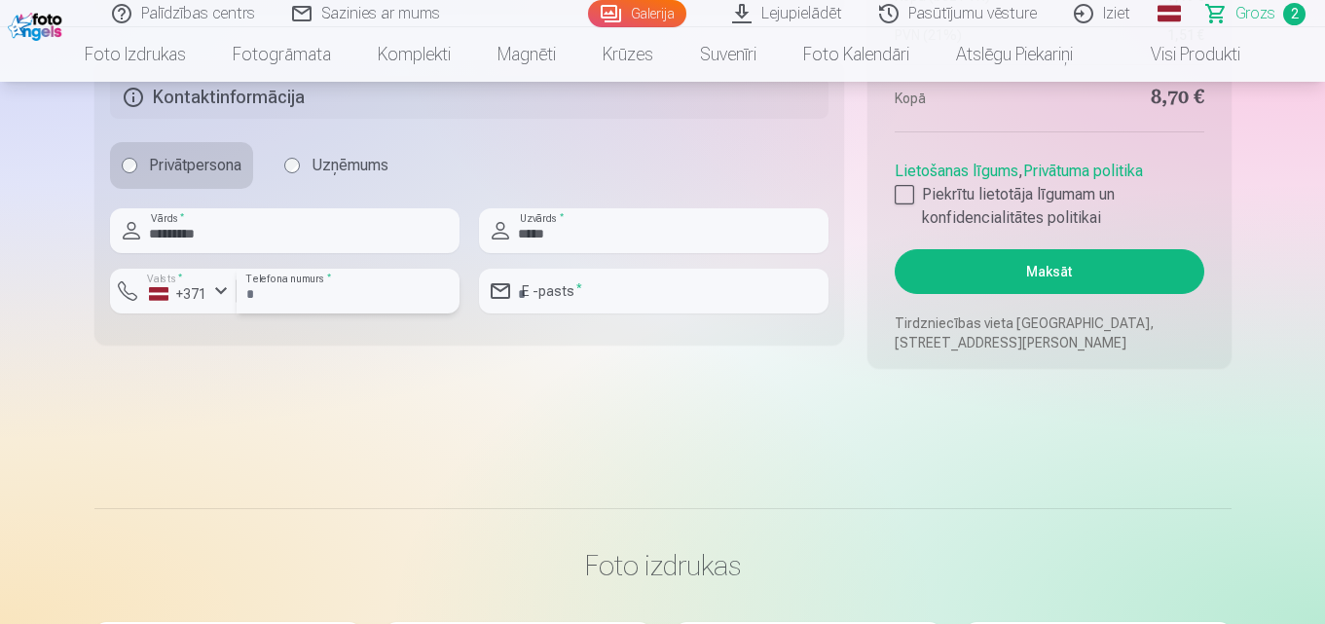
click at [306, 292] on input "number" at bounding box center [348, 291] width 223 height 45
type input "********"
click at [611, 296] on input "email" at bounding box center [653, 291] width 349 height 45
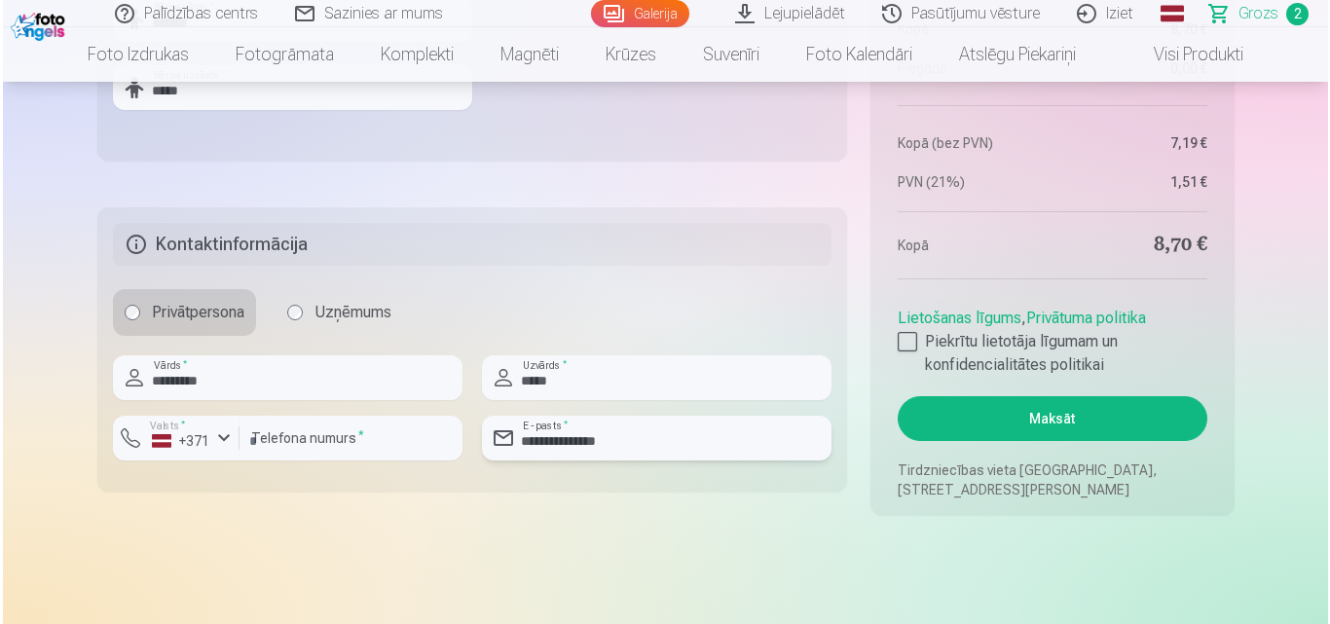
scroll to position [1265, 0]
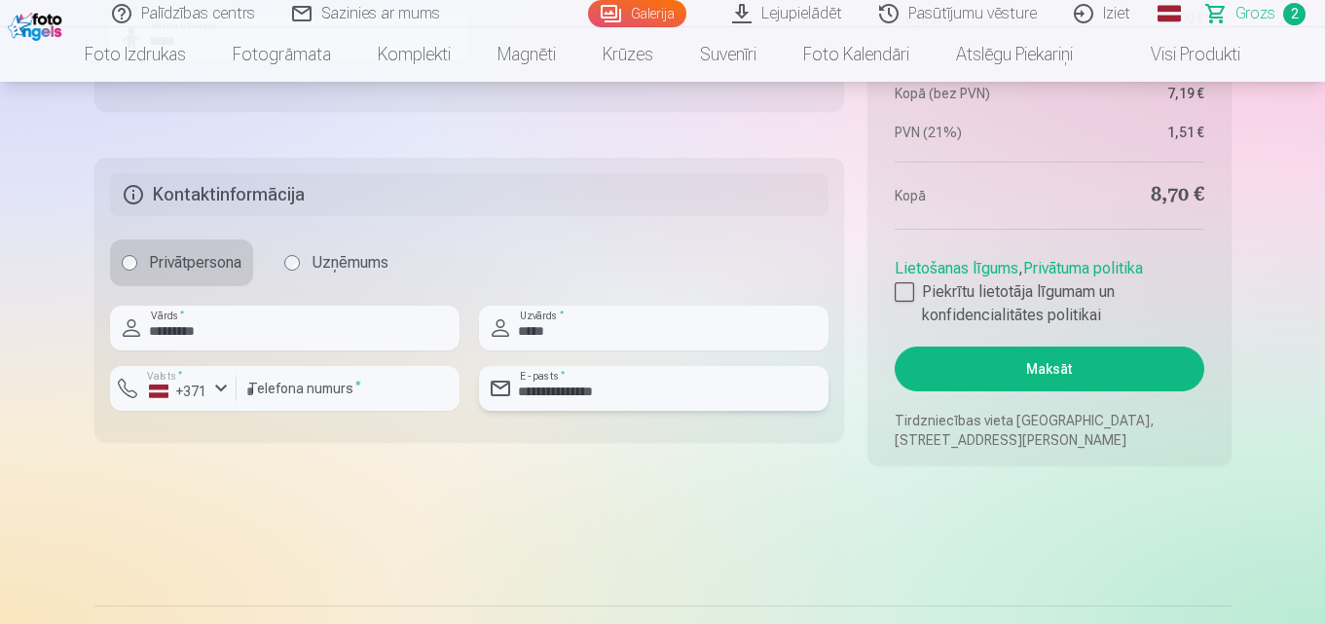
type input "**********"
click at [1056, 362] on button "Maksāt" at bounding box center [1049, 369] width 309 height 45
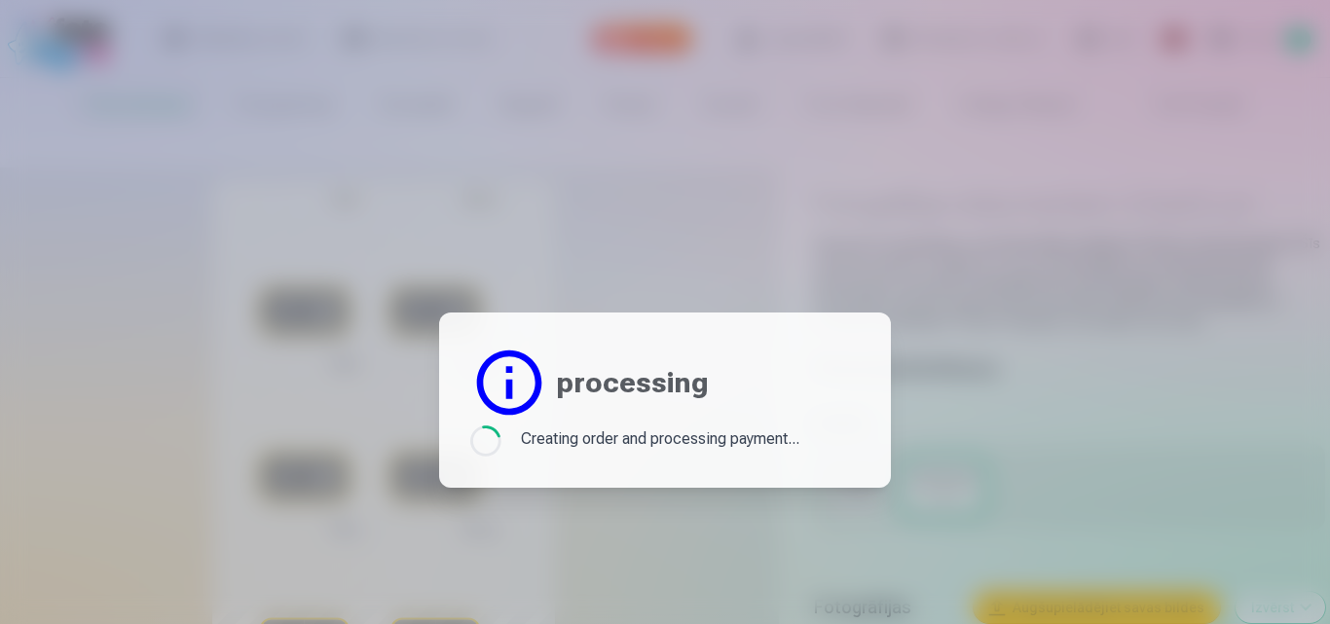
click at [676, 438] on div "Creating order and processing payment..." at bounding box center [660, 440] width 278 height 31
click at [769, 444] on div "Creating order and processing payment..." at bounding box center [660, 440] width 278 height 31
click at [962, 106] on div at bounding box center [665, 312] width 1330 height 624
click at [709, 441] on div "Creating order and processing payment..." at bounding box center [660, 440] width 278 height 31
click at [738, 437] on div "Creating order and processing payment..." at bounding box center [660, 440] width 278 height 31
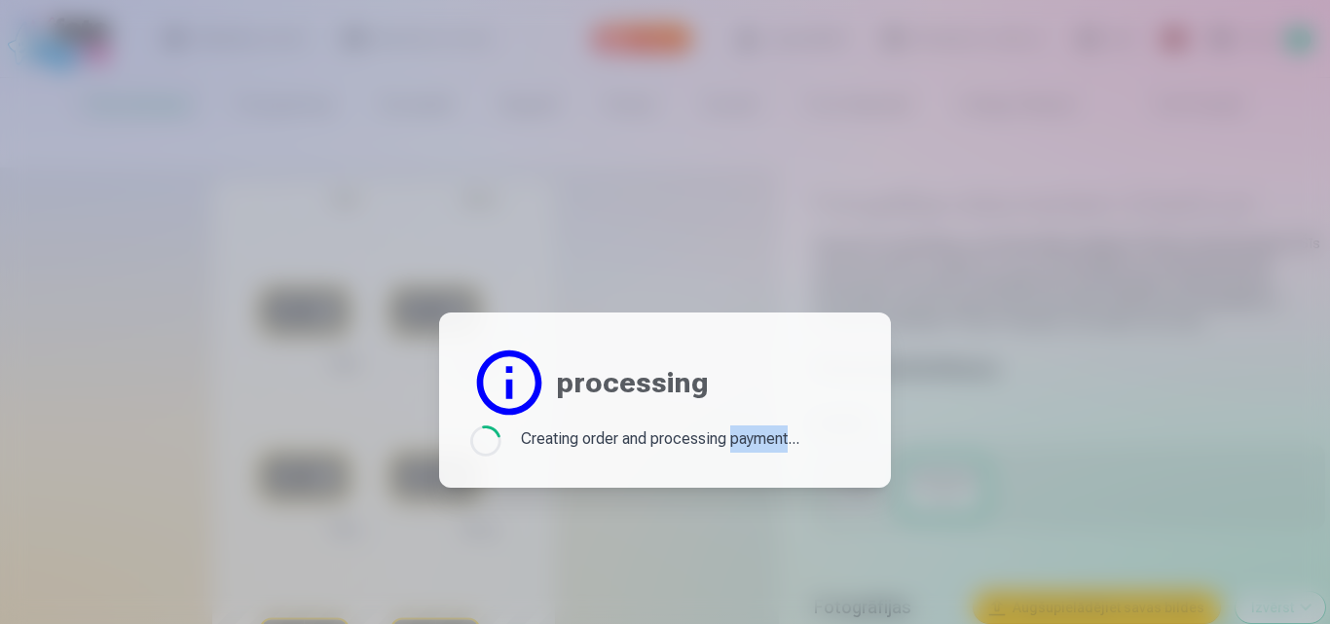
click at [738, 437] on div "Creating order and processing payment..." at bounding box center [660, 440] width 278 height 31
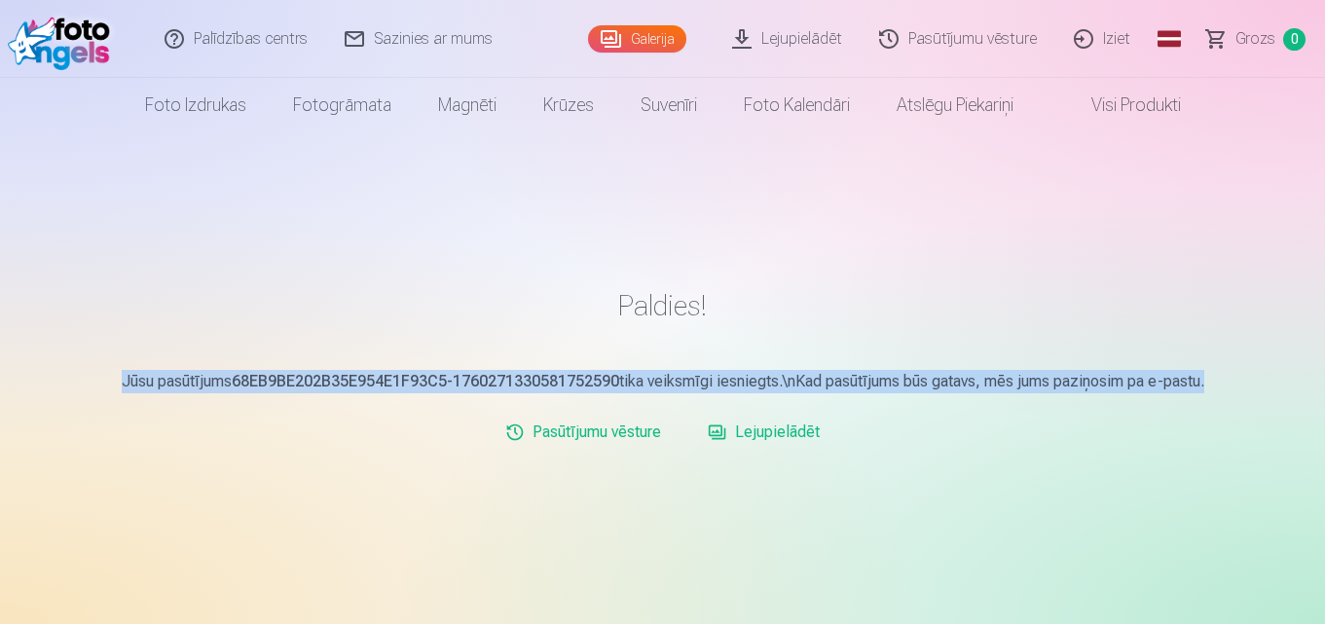
drag, startPoint x: 116, startPoint y: 380, endPoint x: 1203, endPoint y: 374, distance: 1087.2
click at [1203, 374] on p "Jūsu pasūtījums 68EB9BE202B35E954E1F93C5-1760271330581752590 tika veiksmīgi ies…" at bounding box center [662, 381] width 1137 height 23
click at [764, 431] on link "Lejupielādēt" at bounding box center [764, 432] width 128 height 39
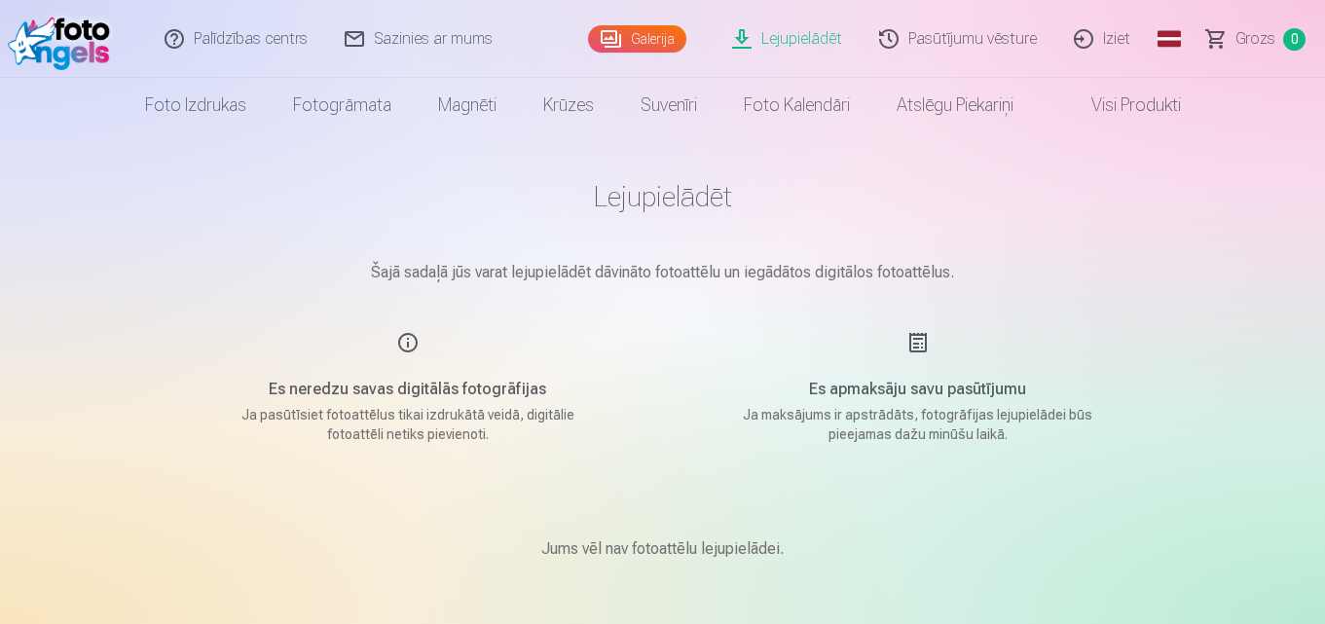
click at [1115, 40] on link "Iziet" at bounding box center [1102, 39] width 93 height 78
